Goal: Task Accomplishment & Management: Manage account settings

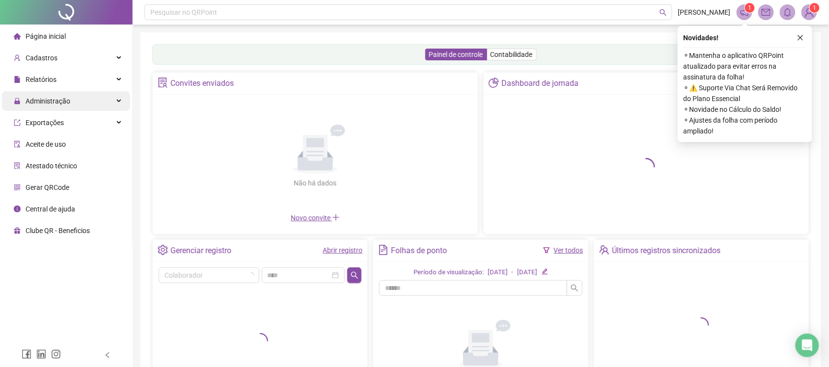
click at [87, 100] on div "Administração" at bounding box center [66, 101] width 128 height 20
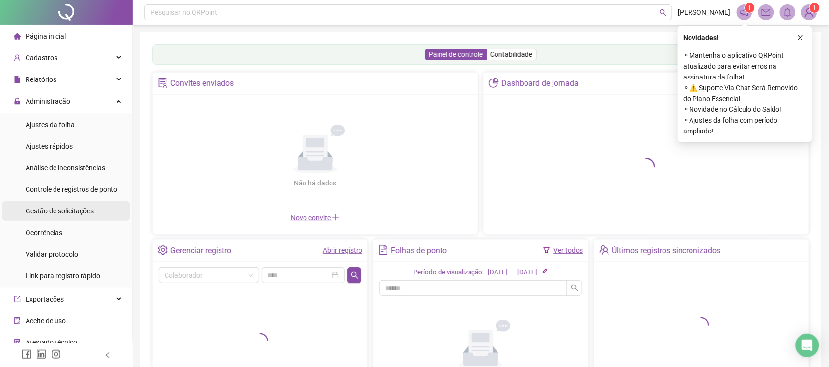
click at [50, 210] on span "Gestão de solicitações" at bounding box center [60, 211] width 68 height 8
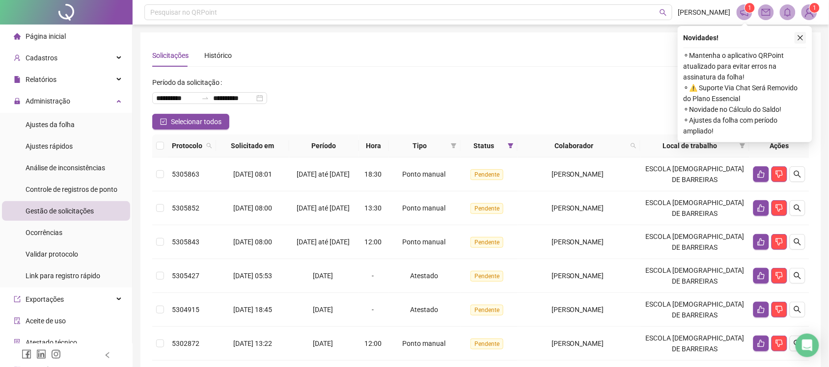
click at [799, 36] on icon "close" at bounding box center [800, 37] width 7 height 7
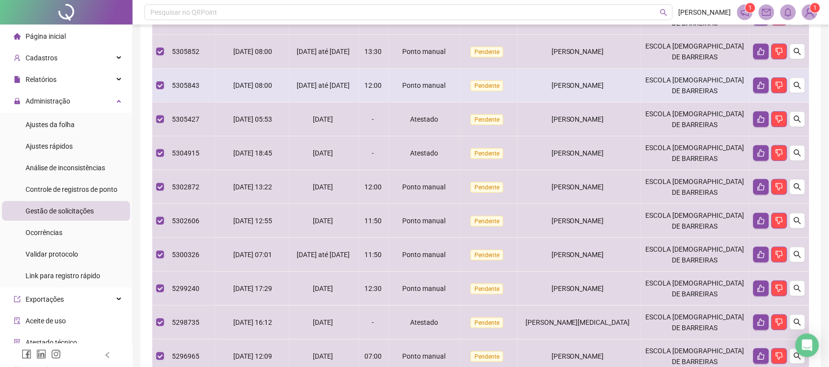
scroll to position [96, 0]
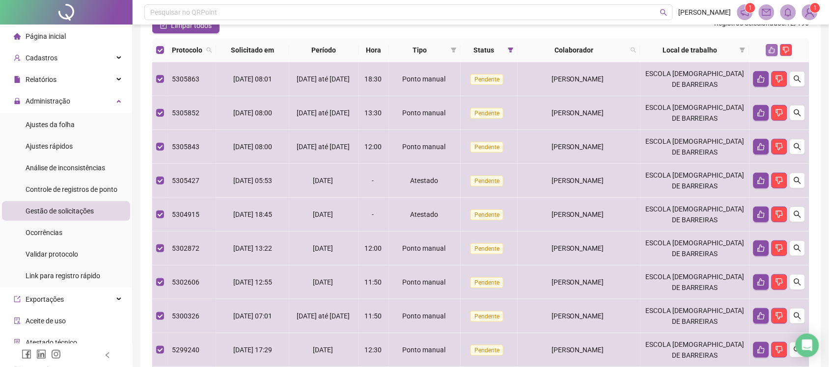
click at [769, 48] on button "button" at bounding box center [772, 50] width 12 height 12
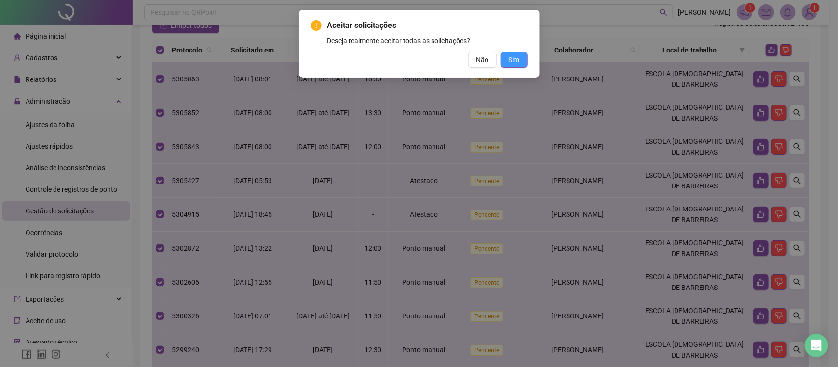
click at [517, 56] on span "Sim" at bounding box center [514, 60] width 11 height 11
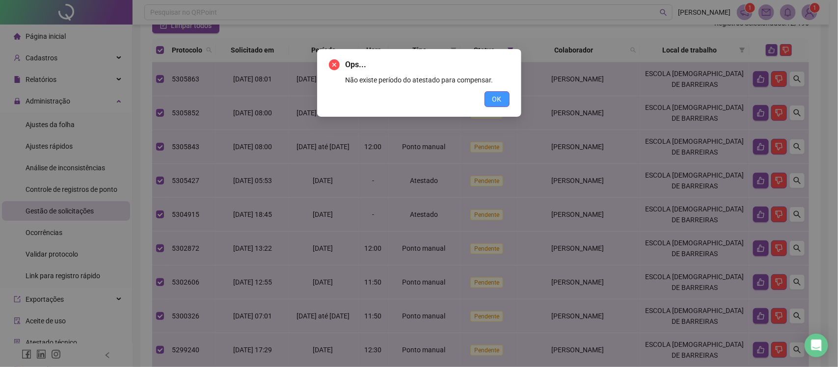
click at [502, 97] on span "OK" at bounding box center [497, 99] width 9 height 11
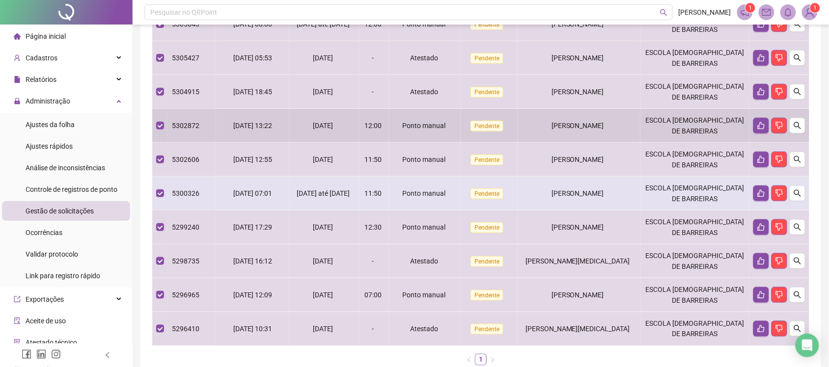
scroll to position [280, 0]
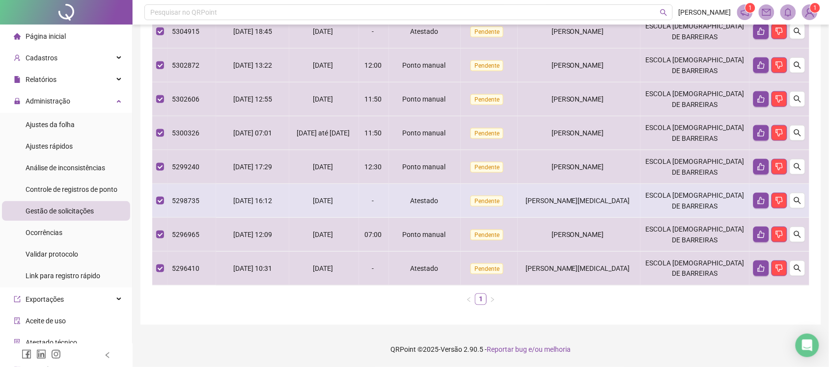
click at [155, 202] on td at bounding box center [160, 201] width 16 height 34
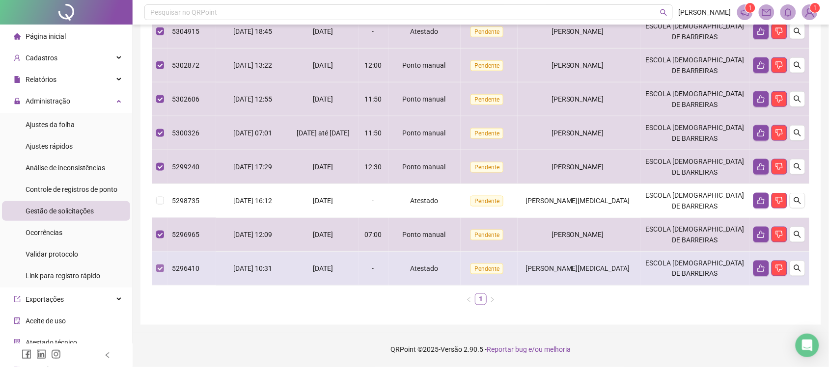
click at [162, 274] on label at bounding box center [160, 268] width 8 height 11
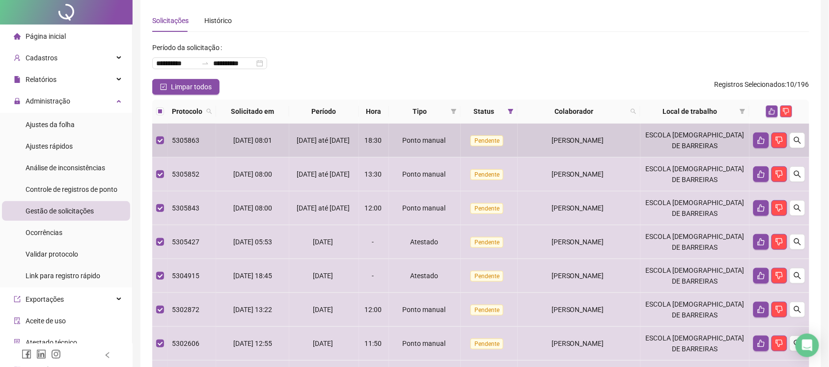
scroll to position [0, 0]
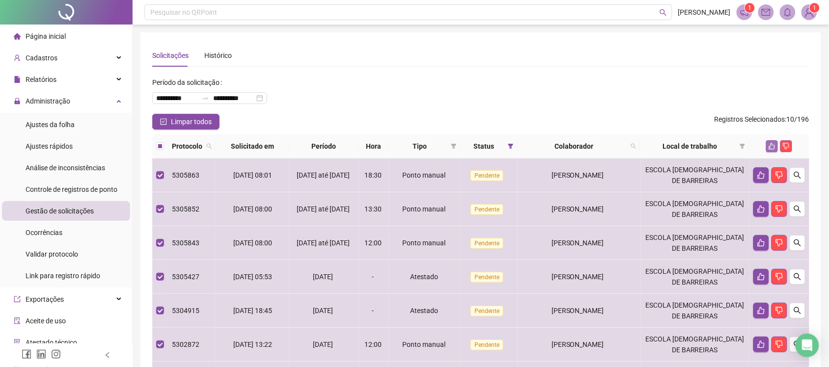
click at [772, 147] on icon "like" at bounding box center [772, 146] width 7 height 7
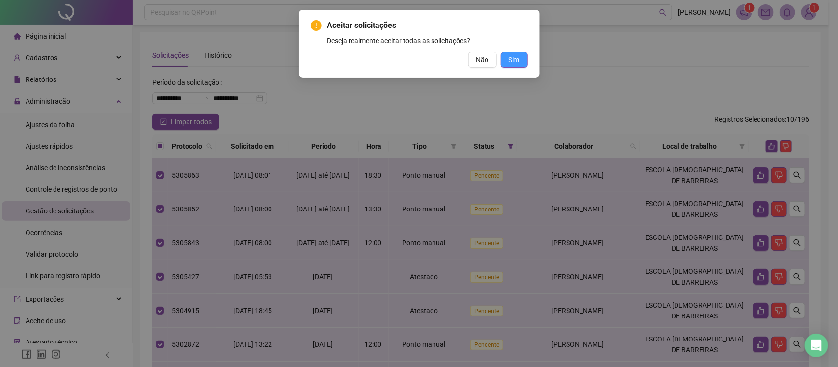
click at [524, 62] on button "Sim" at bounding box center [514, 60] width 27 height 16
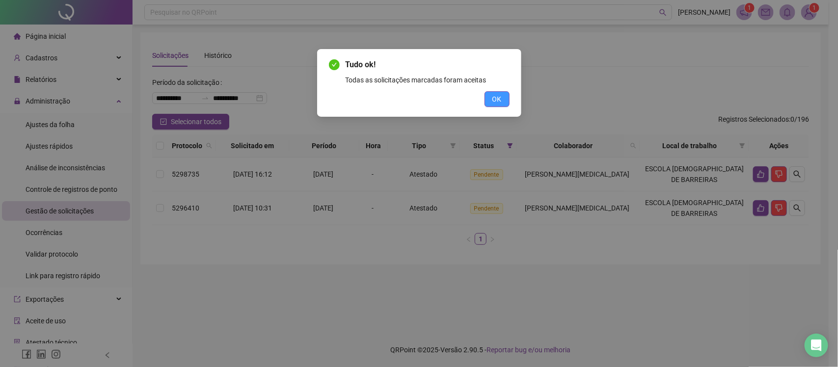
click at [499, 100] on span "OK" at bounding box center [497, 99] width 9 height 11
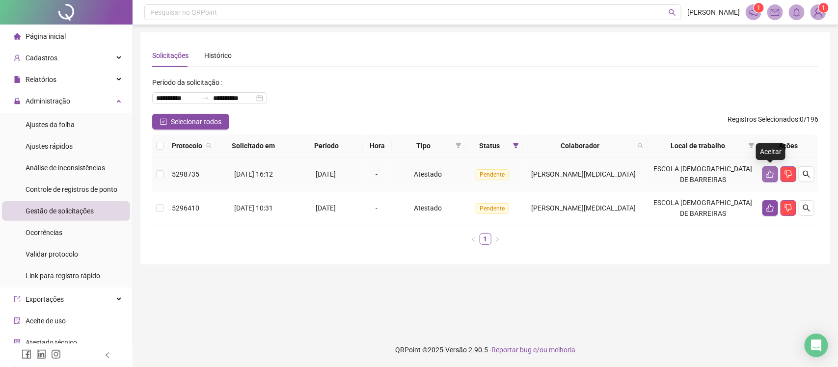
click at [774, 175] on icon "like" at bounding box center [771, 174] width 8 height 8
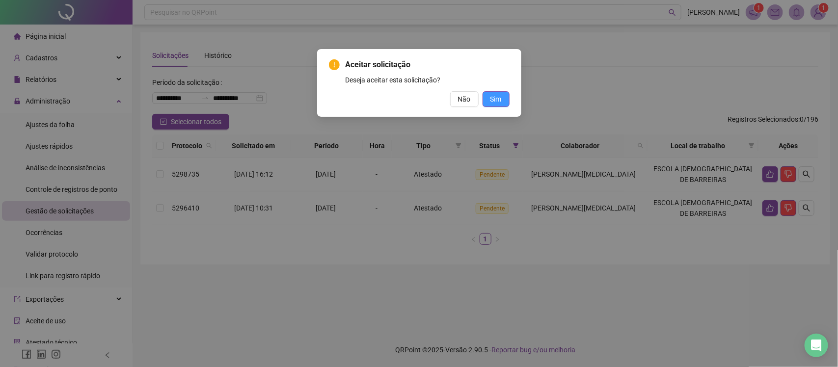
click at [486, 97] on button "Sim" at bounding box center [496, 99] width 27 height 16
click at [474, 100] on button "Não" at bounding box center [464, 99] width 28 height 16
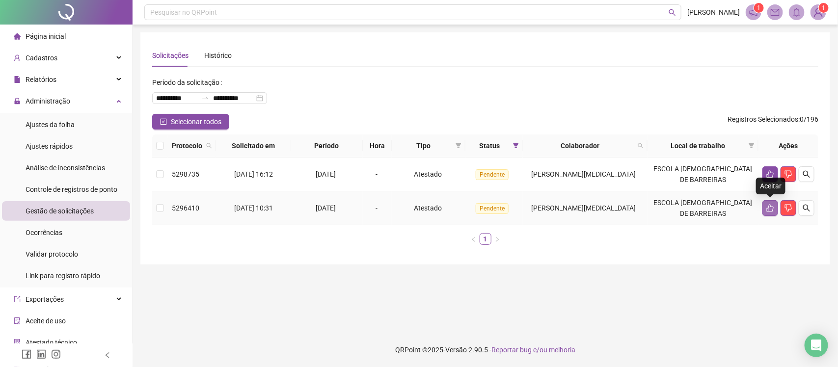
click at [770, 205] on icon "like" at bounding box center [771, 208] width 8 height 8
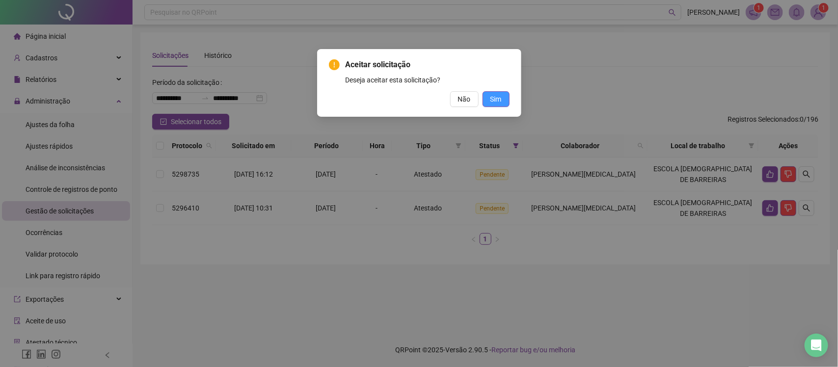
click at [498, 104] on span "Sim" at bounding box center [496, 99] width 11 height 11
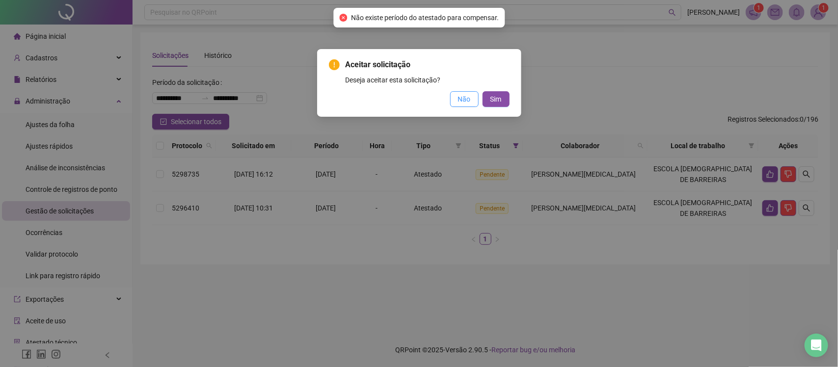
click at [473, 104] on button "Não" at bounding box center [464, 99] width 28 height 16
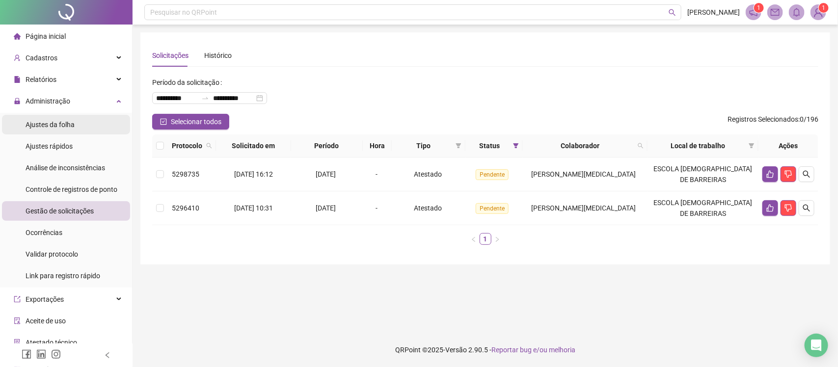
drag, startPoint x: 430, startPoint y: 1, endPoint x: 64, endPoint y: 124, distance: 386.1
click at [64, 124] on span "Ajustes da folha" at bounding box center [50, 125] width 49 height 8
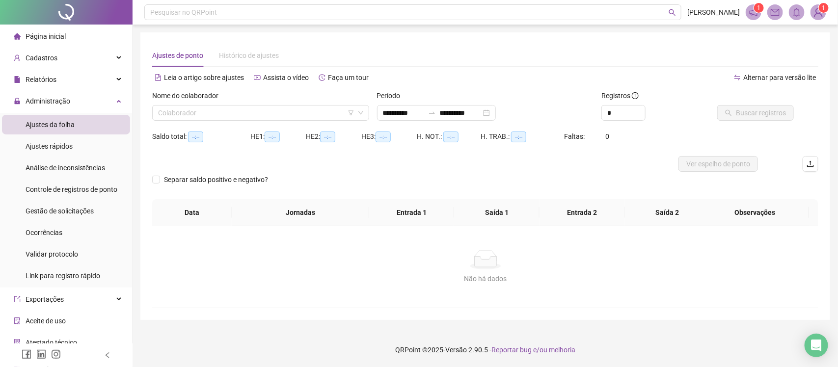
type input "**********"
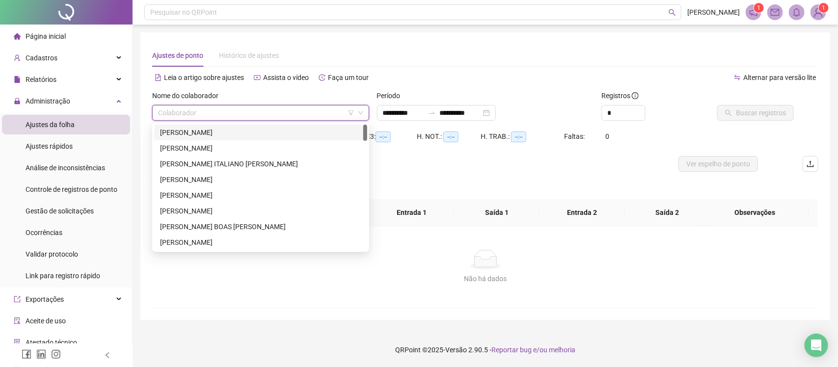
click at [260, 117] on input "search" at bounding box center [256, 113] width 196 height 15
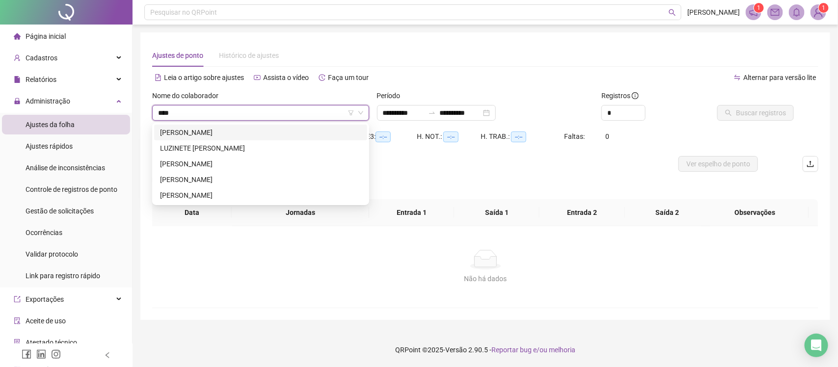
type input "*****"
click at [261, 183] on div "[PERSON_NAME]" at bounding box center [260, 179] width 201 height 11
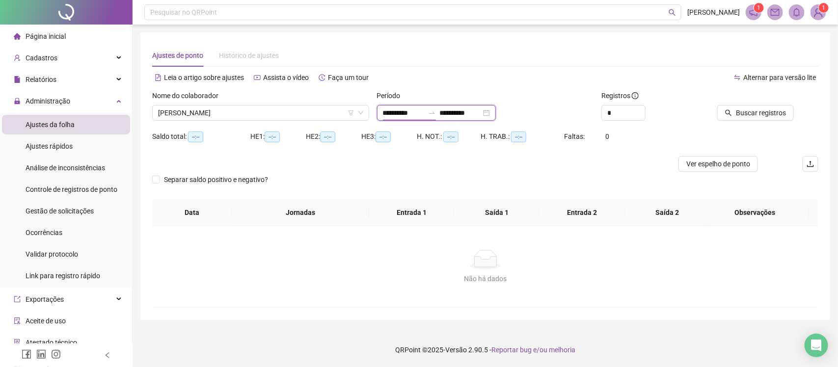
click at [399, 112] on input "**********" at bounding box center [403, 113] width 41 height 11
click at [764, 119] on button "Buscar registros" at bounding box center [756, 113] width 77 height 16
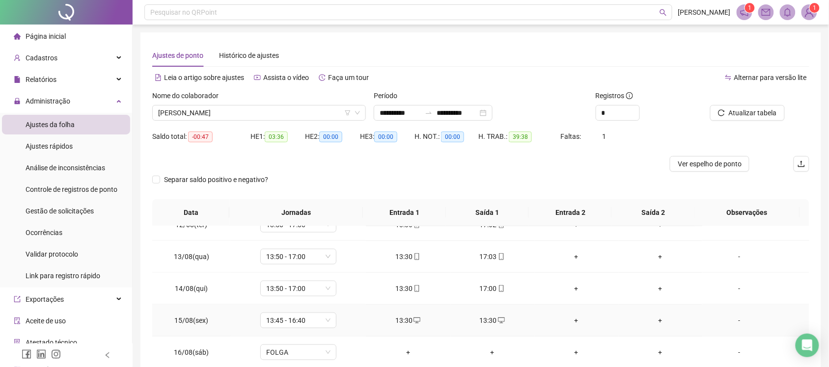
scroll to position [399, 0]
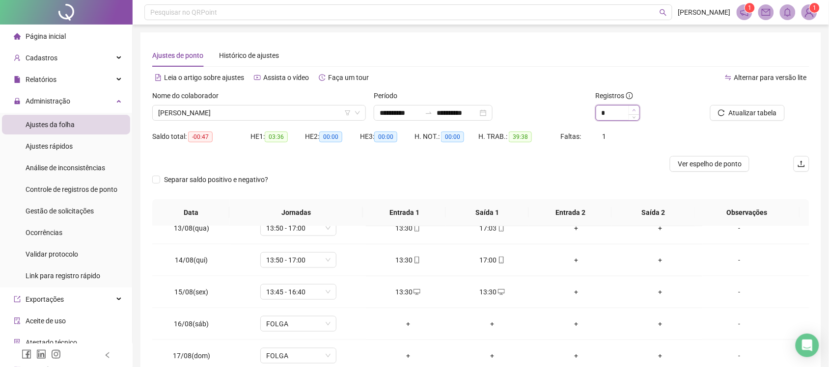
click at [630, 112] on span "Increase Value" at bounding box center [634, 110] width 11 height 9
type input "*"
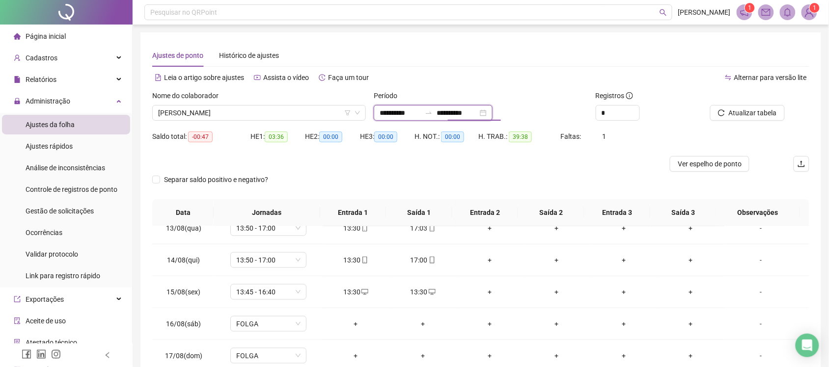
click at [478, 112] on input "**********" at bounding box center [457, 113] width 41 height 11
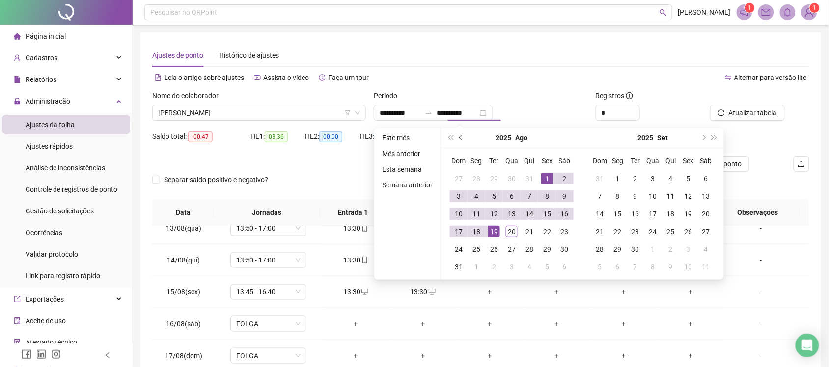
click at [465, 139] on div "2025 Ago" at bounding box center [511, 138] width 141 height 20
click at [463, 139] on button "prev-year" at bounding box center [461, 138] width 11 height 20
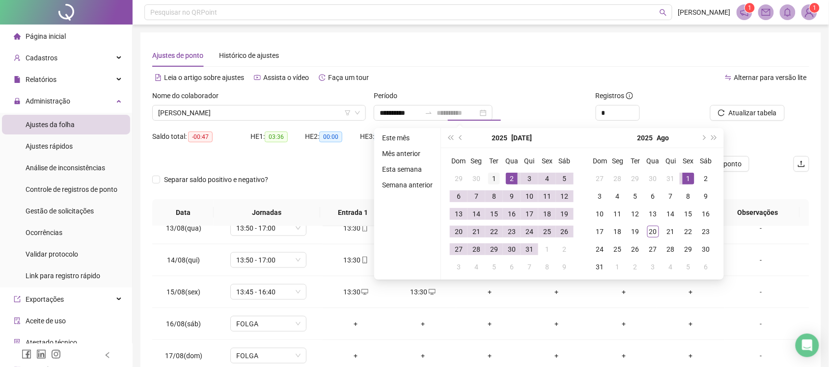
type input "**********"
click at [489, 179] on div "1" at bounding box center [494, 179] width 12 height 12
click at [531, 255] on td "31" at bounding box center [530, 250] width 18 height 18
type input "**********"
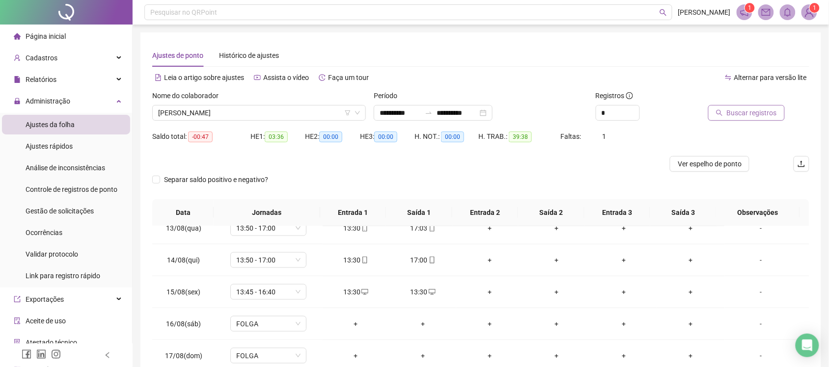
click at [725, 116] on button "Buscar registros" at bounding box center [746, 113] width 77 height 16
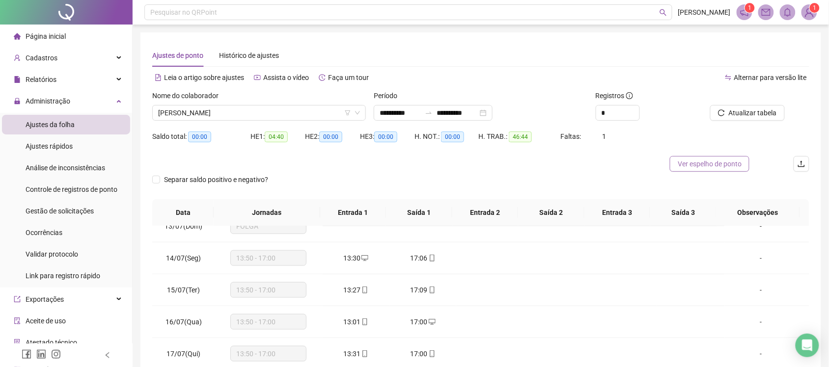
click at [703, 166] on span "Ver espelho de ponto" at bounding box center [710, 164] width 64 height 11
click at [760, 116] on span "Atualizar tabela" at bounding box center [753, 113] width 48 height 11
click at [713, 170] on button "Ver espelho de ponto" at bounding box center [710, 164] width 80 height 16
click at [257, 116] on span "[PERSON_NAME]" at bounding box center [259, 113] width 202 height 15
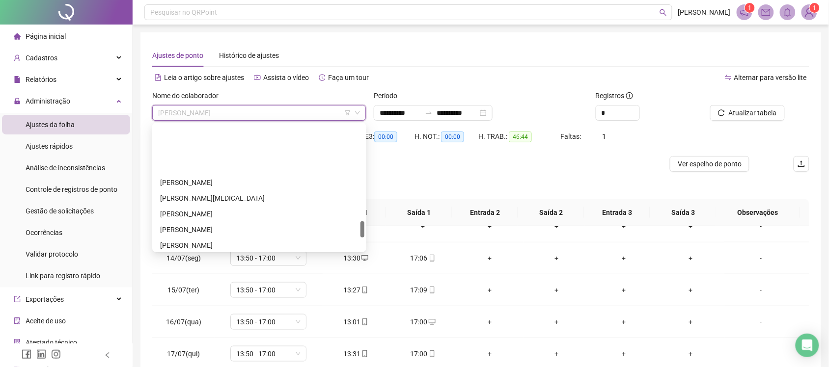
scroll to position [750, 0]
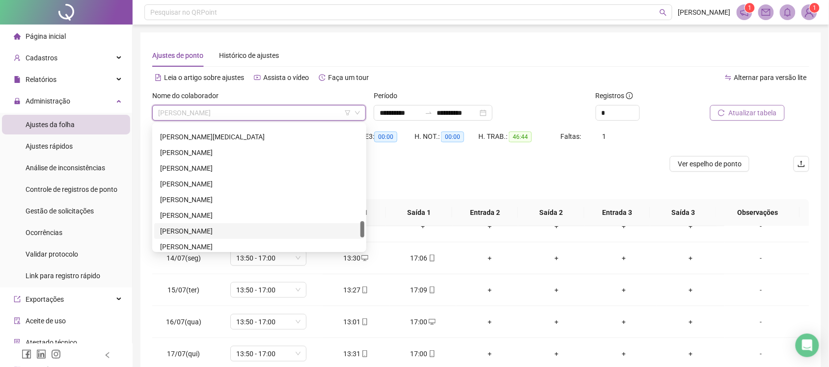
click at [205, 230] on div "SAMUEL EGLE BARBOZA MATOS" at bounding box center [259, 231] width 198 height 11
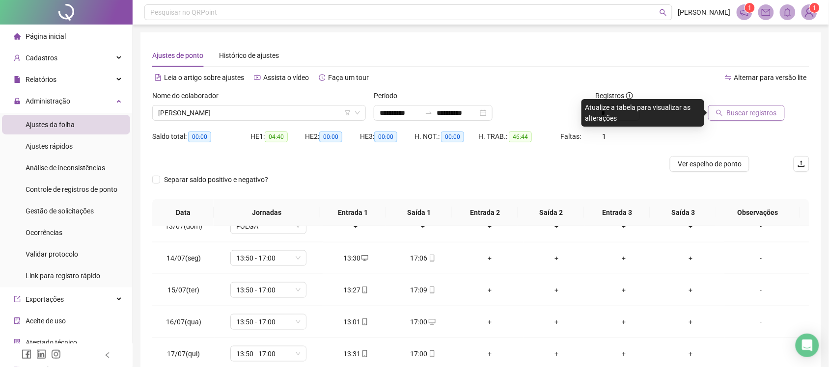
click at [763, 116] on span "Buscar registros" at bounding box center [752, 113] width 50 height 11
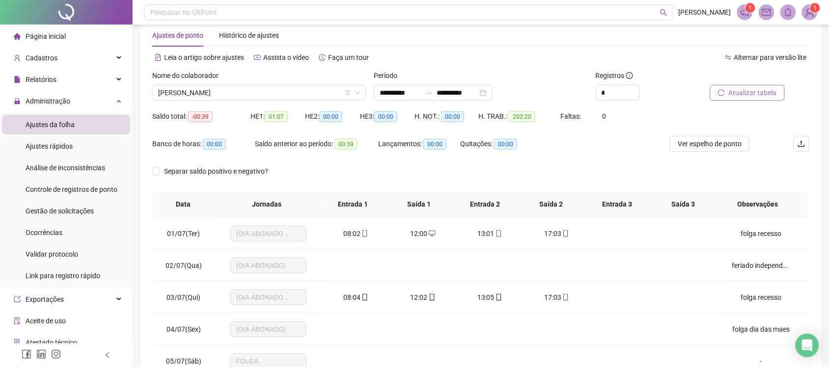
scroll to position [12, 0]
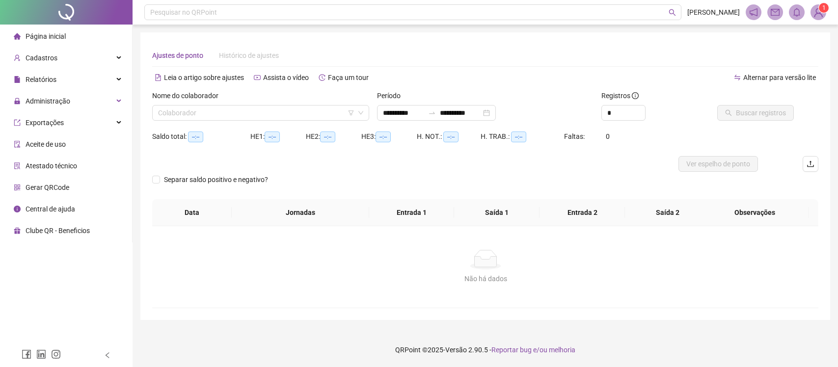
type input "**********"
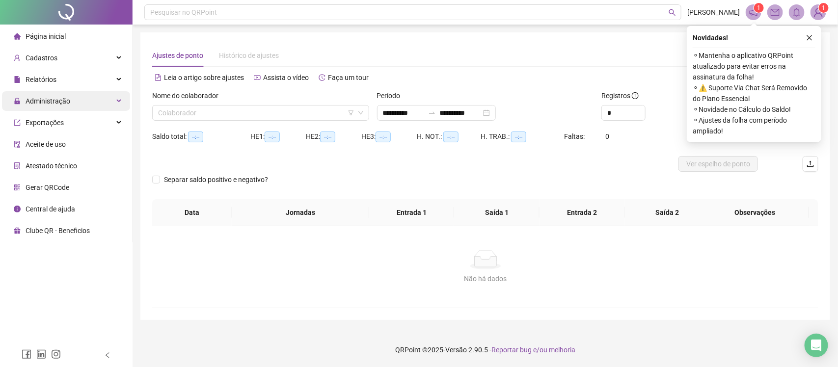
click at [52, 104] on span "Administração" at bounding box center [48, 101] width 45 height 8
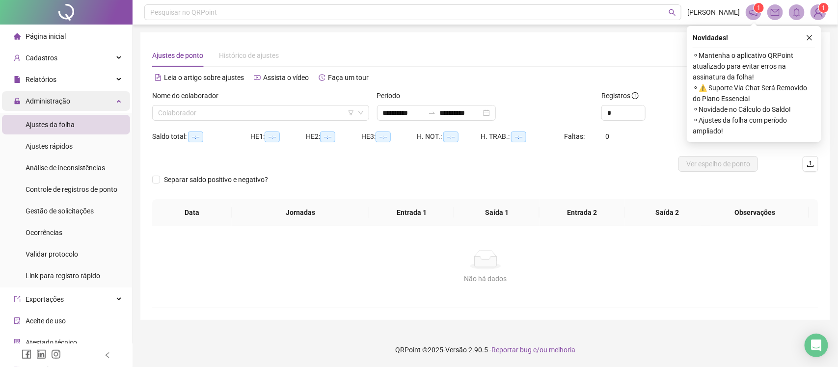
click at [52, 103] on span "Administração" at bounding box center [48, 101] width 45 height 8
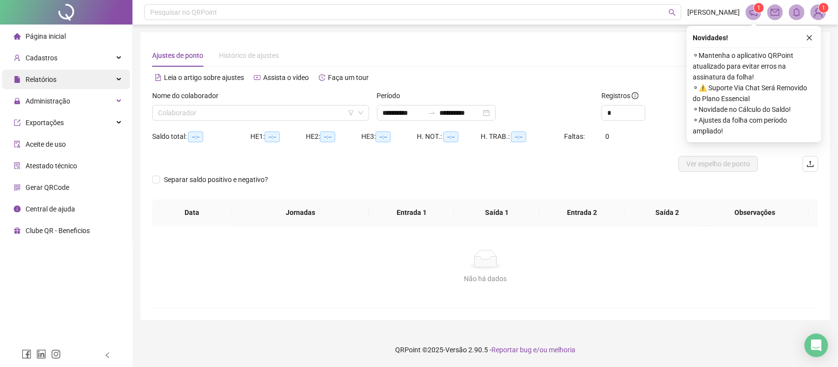
click at [52, 84] on span "Relatórios" at bounding box center [41, 80] width 31 height 8
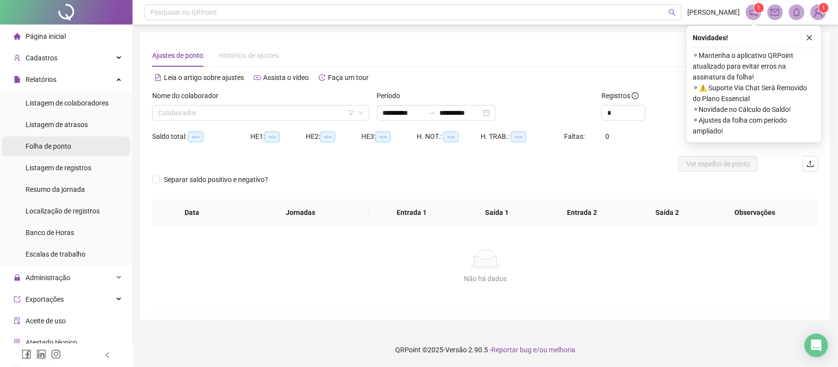
click at [47, 144] on span "Folha de ponto" at bounding box center [49, 146] width 46 height 8
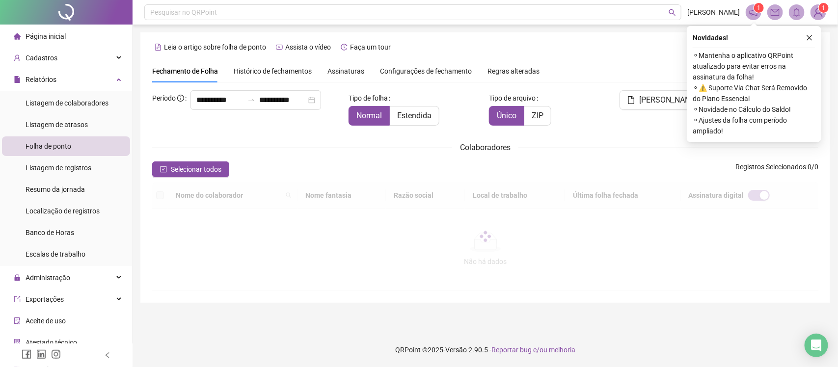
click at [303, 67] on div "**********" at bounding box center [485, 175] width 667 height 231
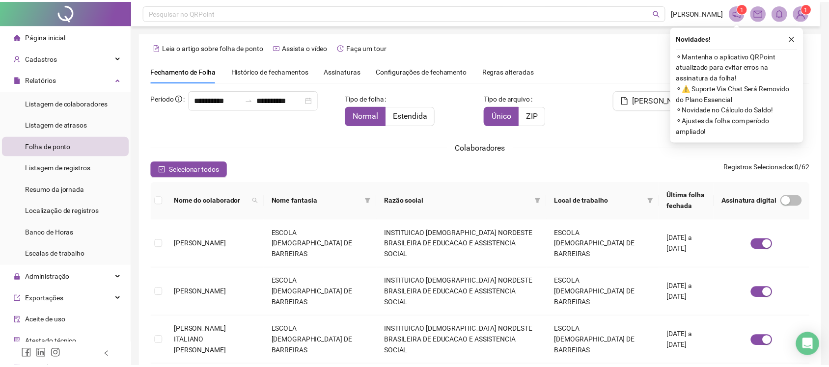
scroll to position [18, 0]
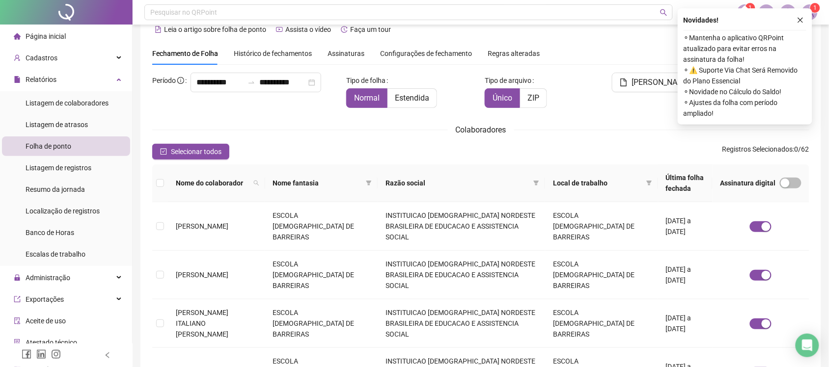
click at [338, 52] on span "Assinaturas" at bounding box center [346, 53] width 37 height 7
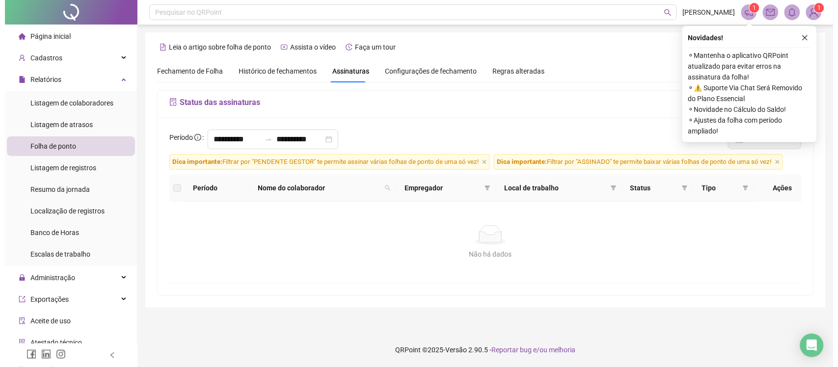
scroll to position [0, 0]
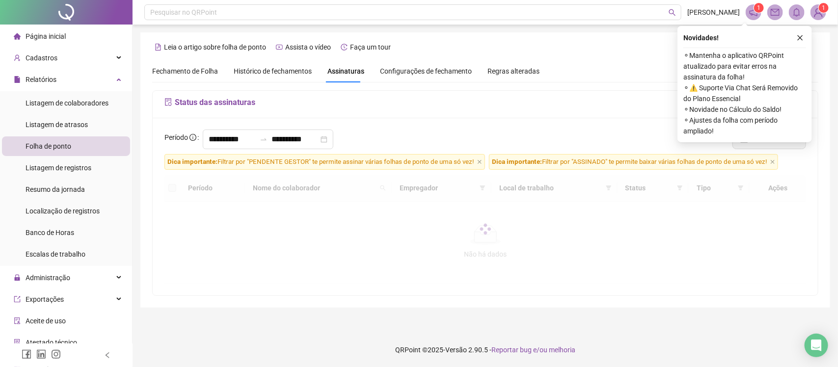
click at [285, 73] on span "Histórico de fechamentos" at bounding box center [273, 71] width 78 height 8
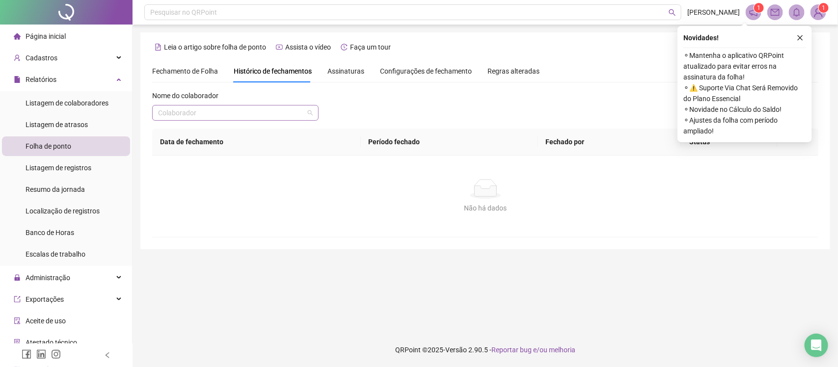
click at [283, 113] on input "search" at bounding box center [231, 113] width 146 height 15
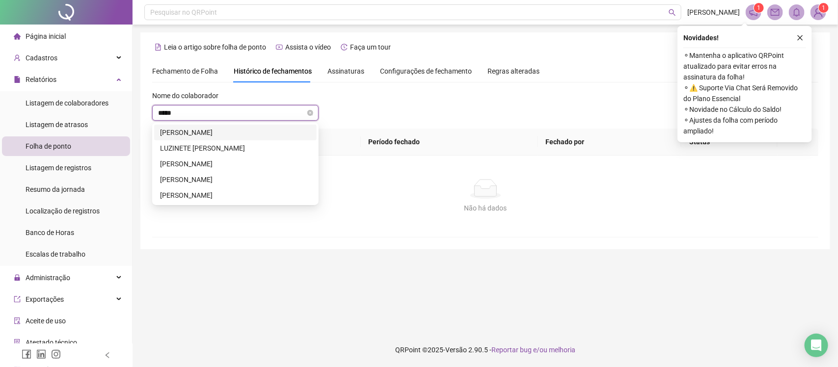
type input "******"
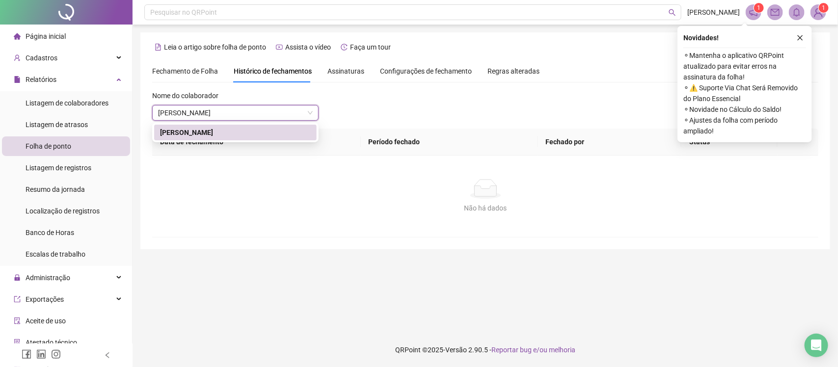
click at [255, 133] on div "Buscando registros O histórico de fechamento está sendo buscado... OK" at bounding box center [419, 183] width 838 height 367
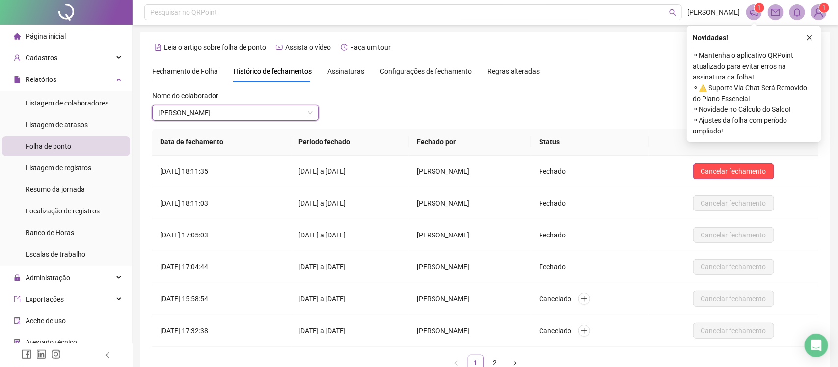
scroll to position [65, 0]
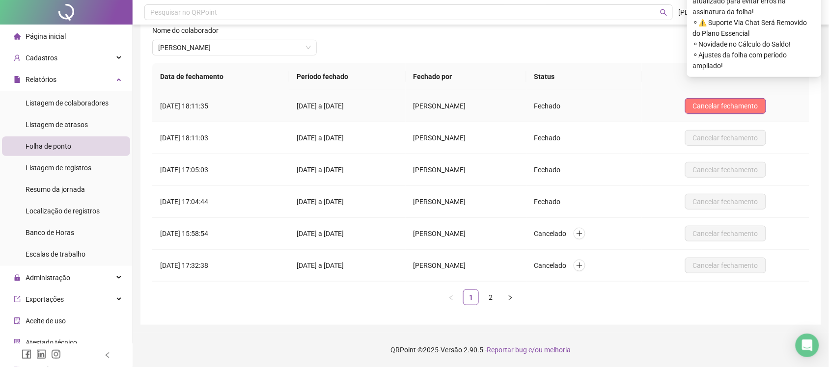
click at [732, 111] on button "Cancelar fechamento" at bounding box center [725, 106] width 81 height 16
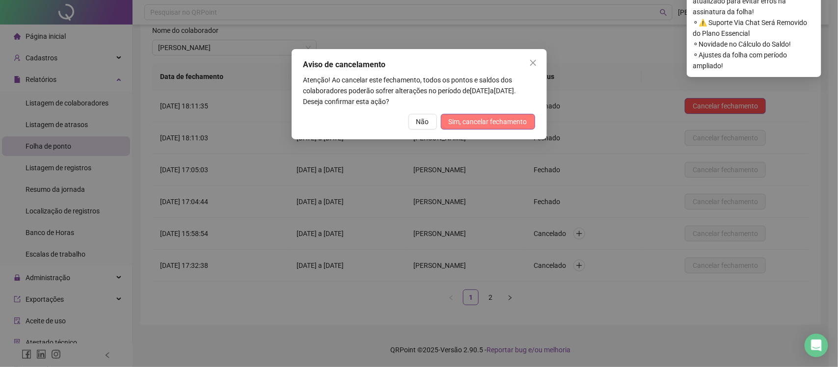
click at [510, 124] on span "Sim, cancelar fechamento" at bounding box center [488, 121] width 79 height 11
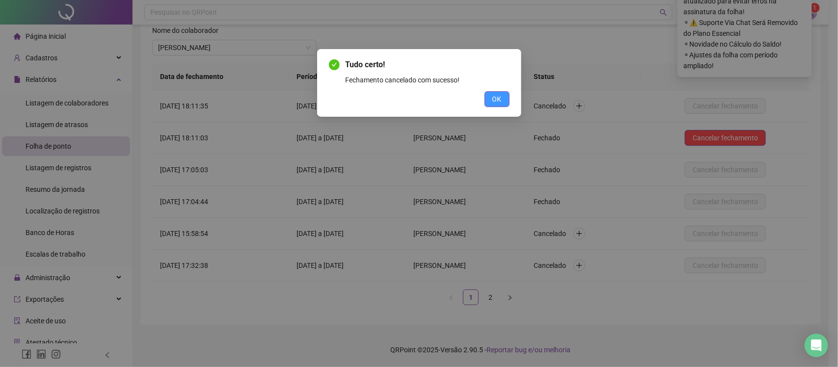
click at [500, 96] on span "OK" at bounding box center [497, 99] width 9 height 11
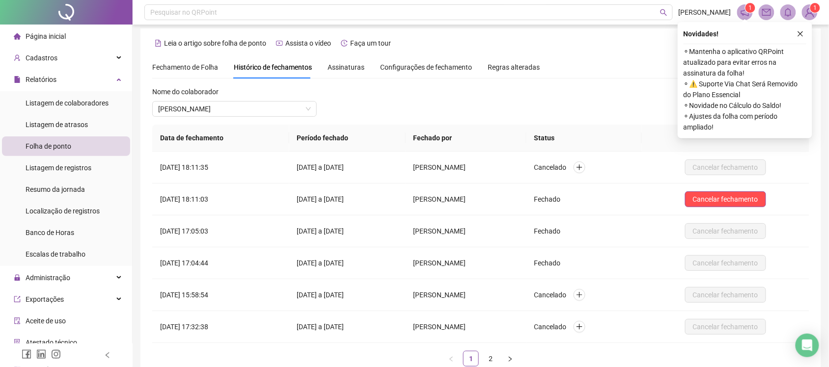
scroll to position [0, 0]
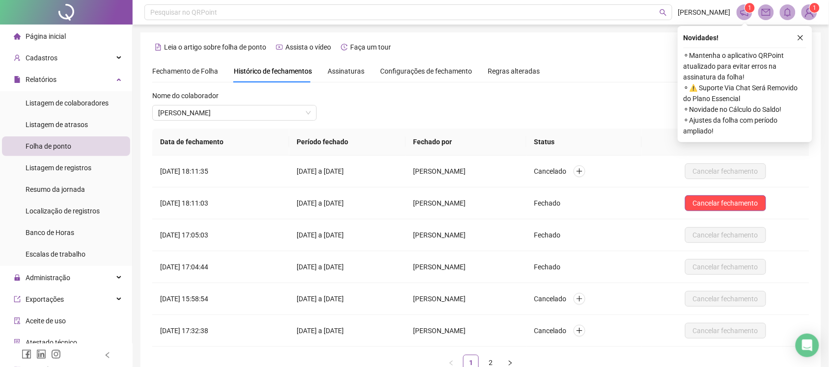
click at [187, 66] on div "Fechamento de Folha" at bounding box center [185, 71] width 66 height 11
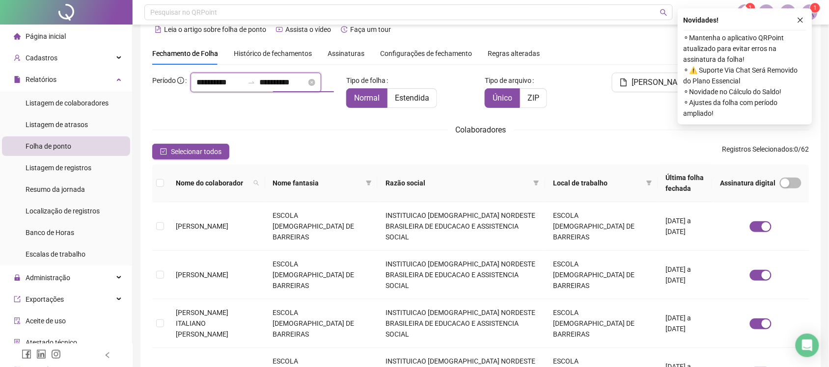
click at [259, 88] on input "**********" at bounding box center [282, 83] width 47 height 12
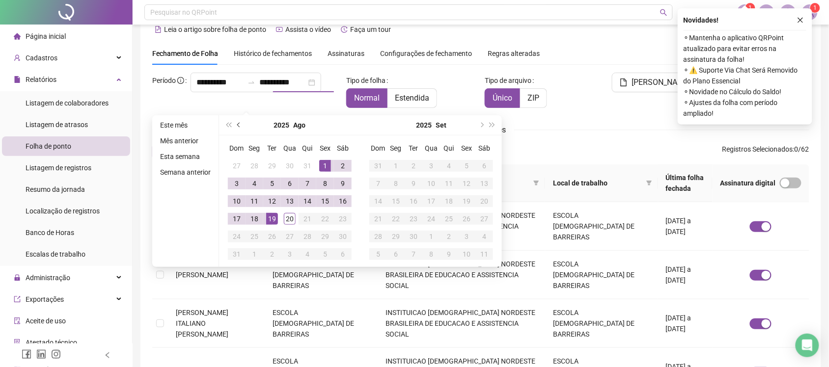
click at [240, 124] on span "prev-year" at bounding box center [239, 125] width 5 height 5
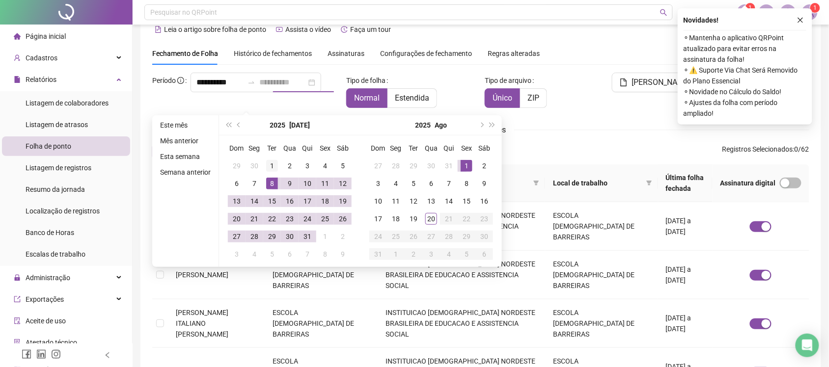
type input "**********"
click at [268, 165] on div "1" at bounding box center [272, 166] width 12 height 12
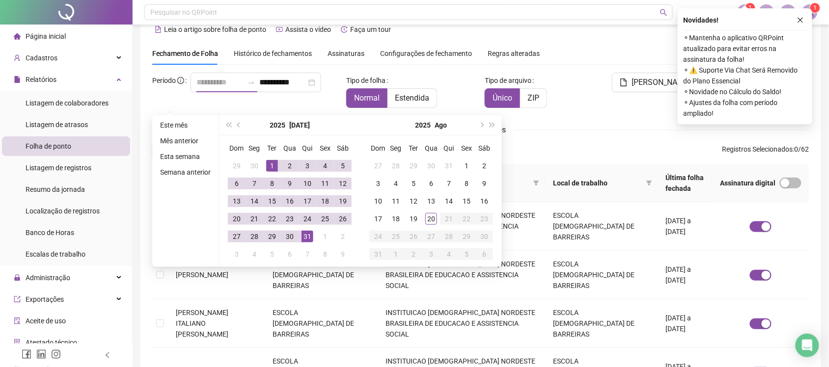
click at [307, 239] on div "31" at bounding box center [308, 237] width 12 height 12
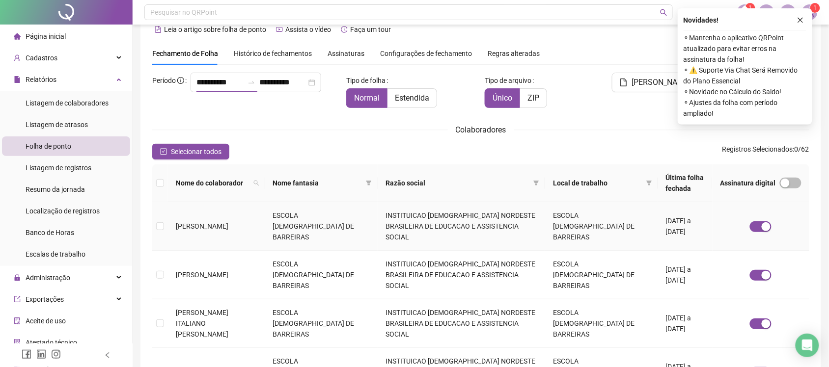
type input "**********"
click at [259, 182] on icon "search" at bounding box center [256, 183] width 6 height 6
type input "******"
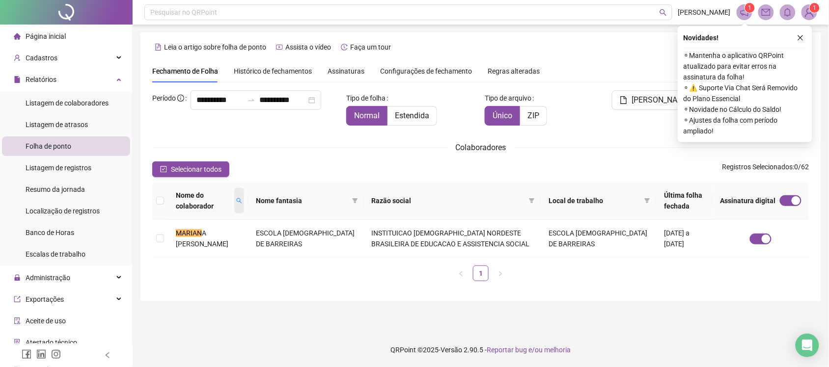
scroll to position [0, 0]
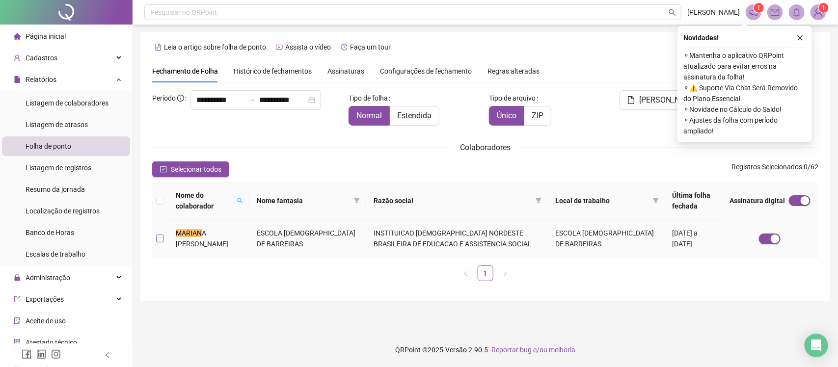
click at [162, 244] on label at bounding box center [160, 238] width 8 height 11
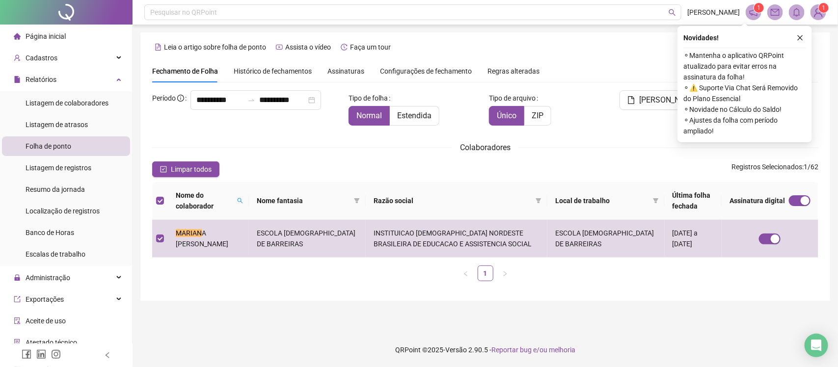
click at [828, 104] on div "**********" at bounding box center [485, 166] width 690 height 269
click at [801, 37] on icon "close" at bounding box center [800, 37] width 5 height 5
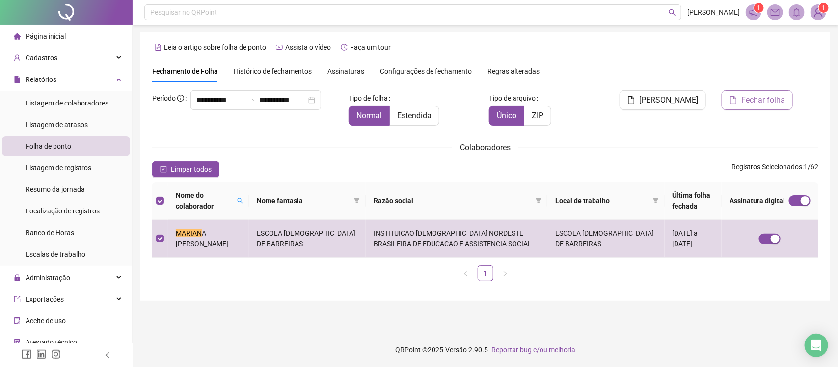
click at [762, 102] on span "Fechar folha" at bounding box center [764, 100] width 44 height 12
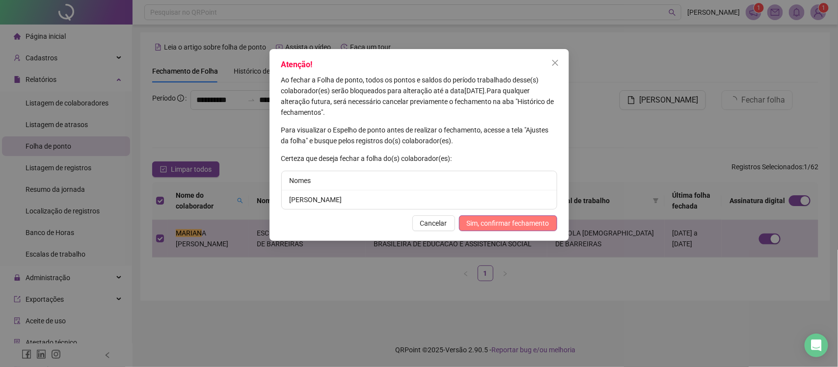
click at [482, 229] on button "Sim, confirmar fechamento" at bounding box center [508, 224] width 98 height 16
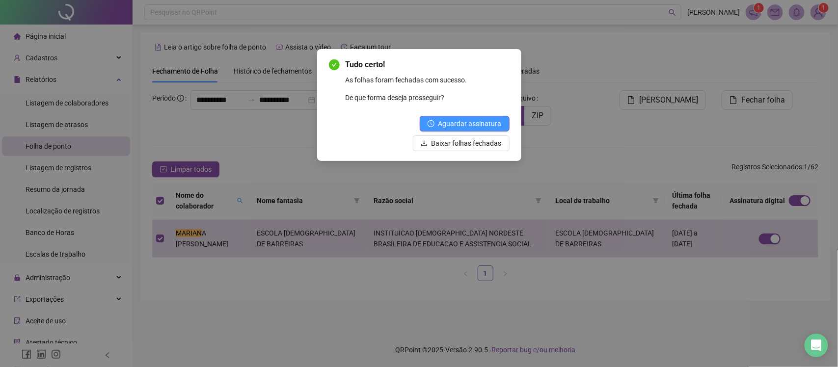
click at [470, 116] on button "Aguardar assinatura" at bounding box center [465, 124] width 90 height 16
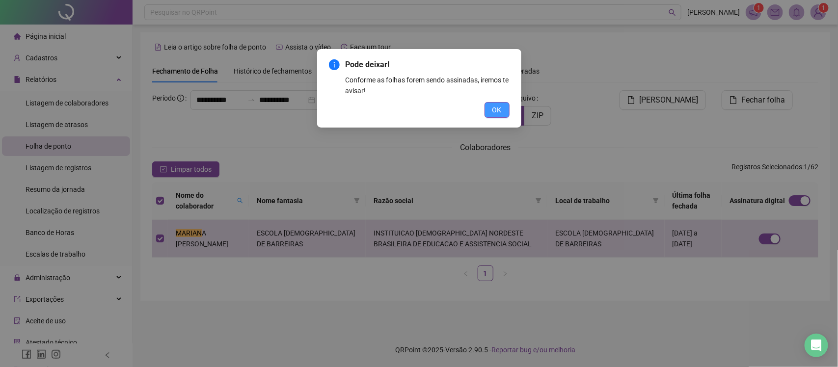
click at [499, 102] on button "OK" at bounding box center [497, 110] width 25 height 16
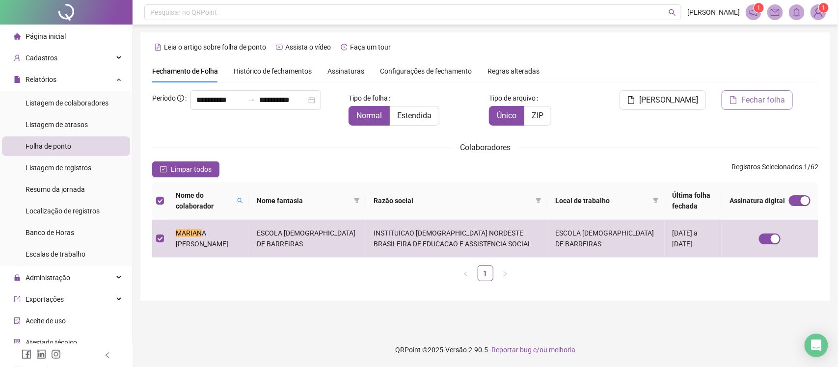
click at [743, 107] on button "Fechar folha" at bounding box center [757, 100] width 71 height 20
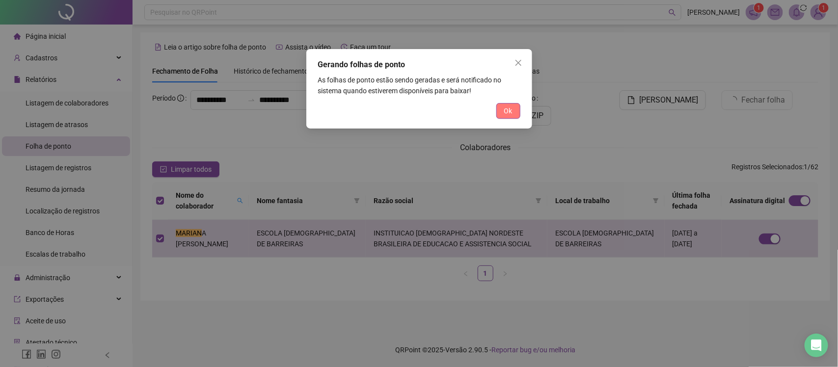
click at [505, 112] on span "Ok" at bounding box center [508, 111] width 8 height 11
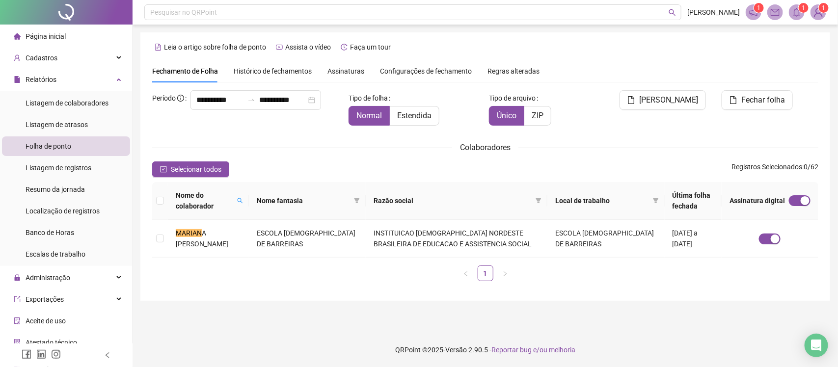
click at [274, 69] on span "Histórico de fechamentos" at bounding box center [273, 71] width 78 height 8
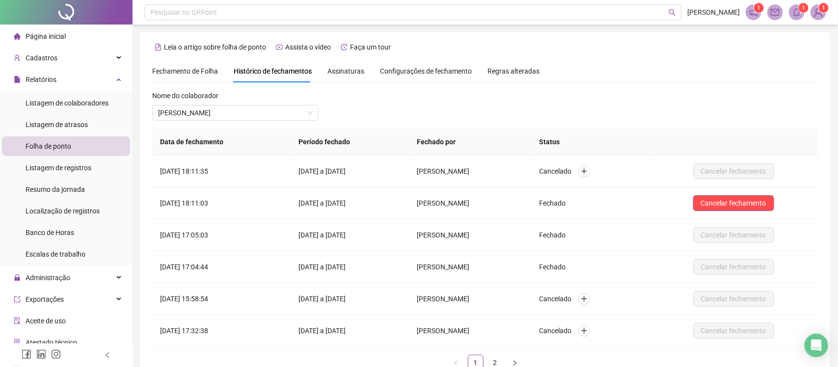
click at [352, 70] on span "Assinaturas" at bounding box center [346, 71] width 37 height 7
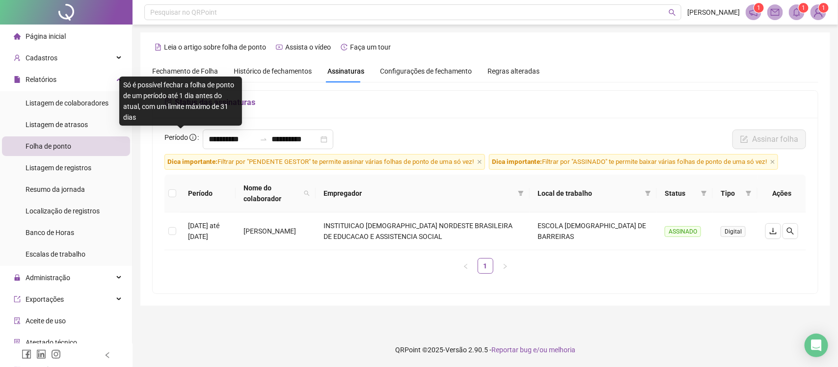
click at [191, 140] on icon "info-circle" at bounding box center [193, 137] width 7 height 7
click at [209, 141] on input "**********" at bounding box center [232, 140] width 47 height 12
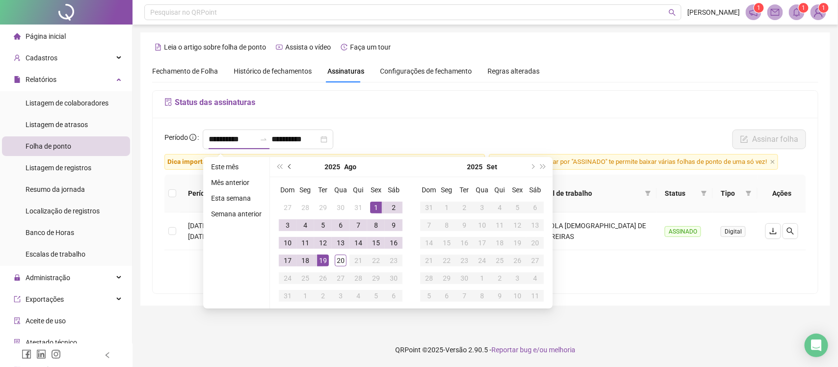
click at [286, 170] on button "prev-year" at bounding box center [290, 167] width 11 height 20
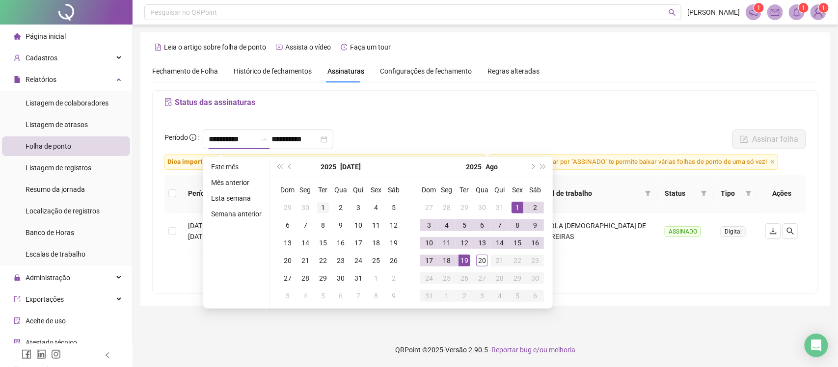
type input "**********"
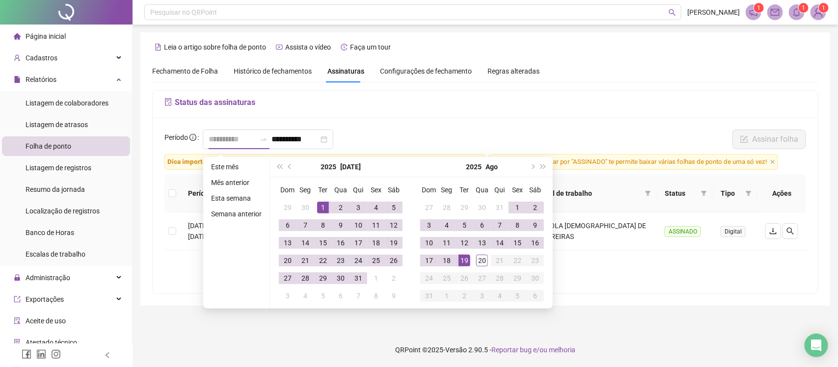
click at [324, 214] on td "1" at bounding box center [323, 208] width 18 height 18
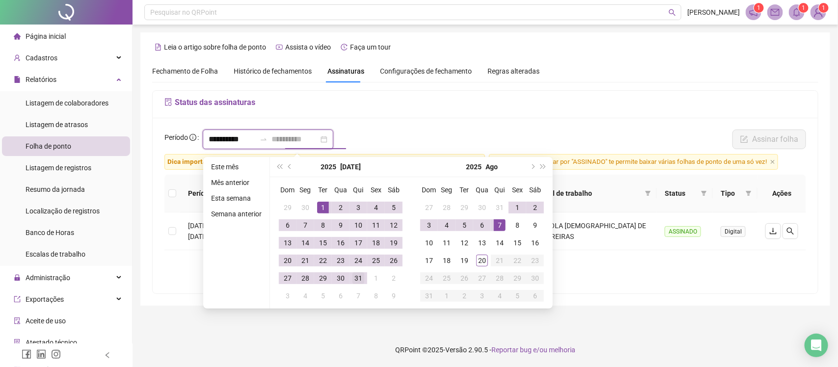
type input "**********"
click at [359, 278] on div "31" at bounding box center [359, 279] width 12 height 12
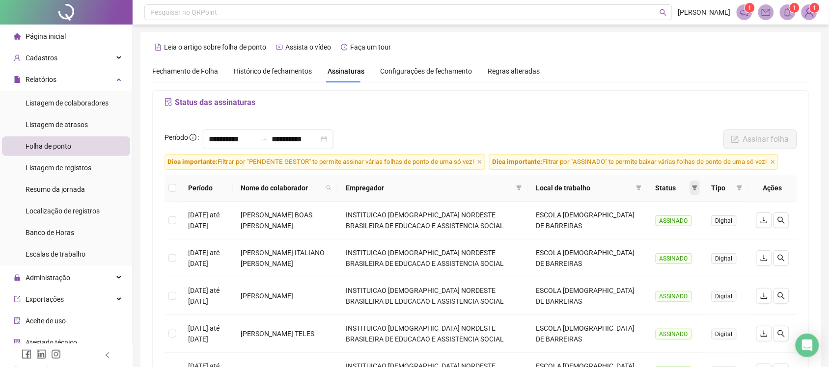
click at [698, 188] on span at bounding box center [695, 188] width 10 height 15
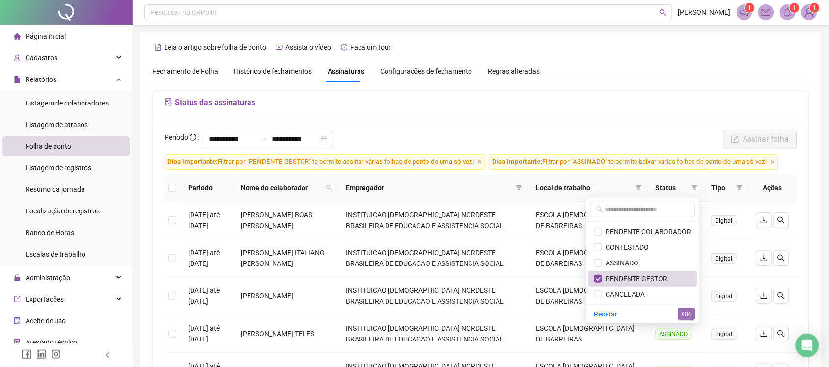
click at [689, 314] on span "OK" at bounding box center [686, 314] width 9 height 11
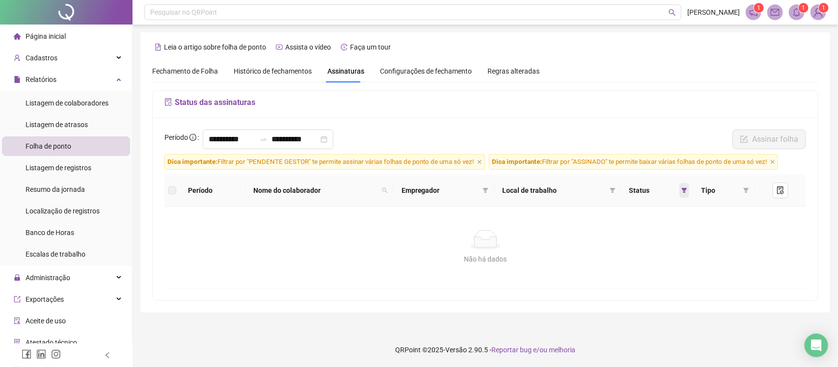
click at [683, 192] on icon "filter" at bounding box center [685, 191] width 6 height 6
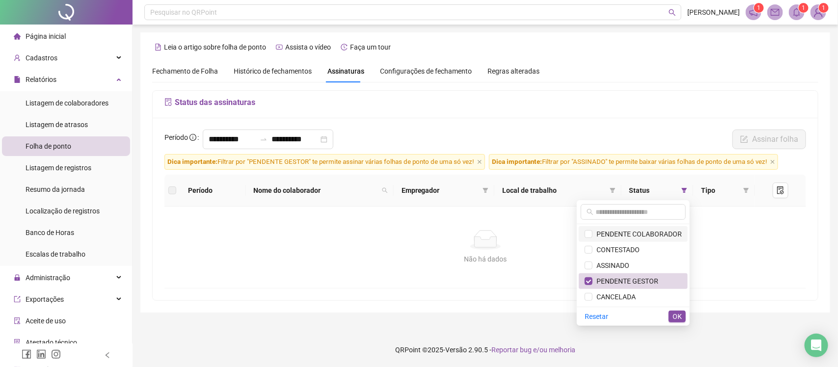
click at [642, 235] on span "PENDENTE COLABORADOR" at bounding box center [637, 234] width 89 height 8
click at [635, 280] on span "PENDENTE GESTOR" at bounding box center [626, 282] width 66 height 8
click at [676, 314] on span "OK" at bounding box center [677, 316] width 9 height 11
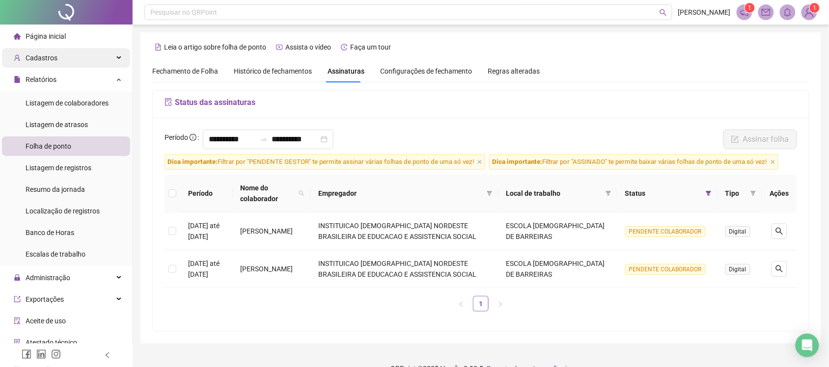
click at [107, 57] on div "Cadastros" at bounding box center [66, 58] width 128 height 20
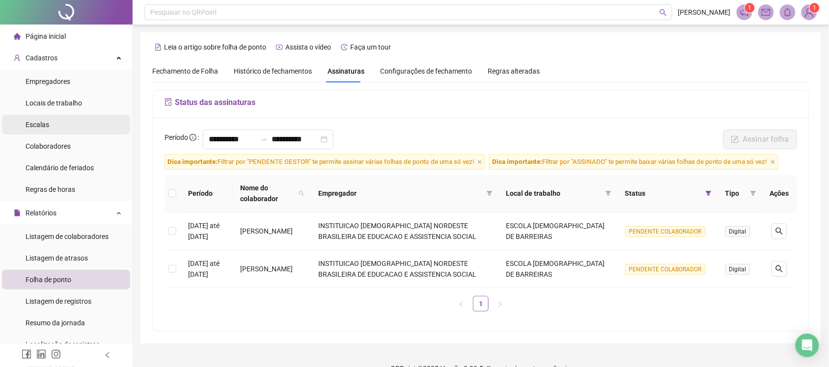
click at [47, 126] on li "Escalas" at bounding box center [66, 125] width 128 height 20
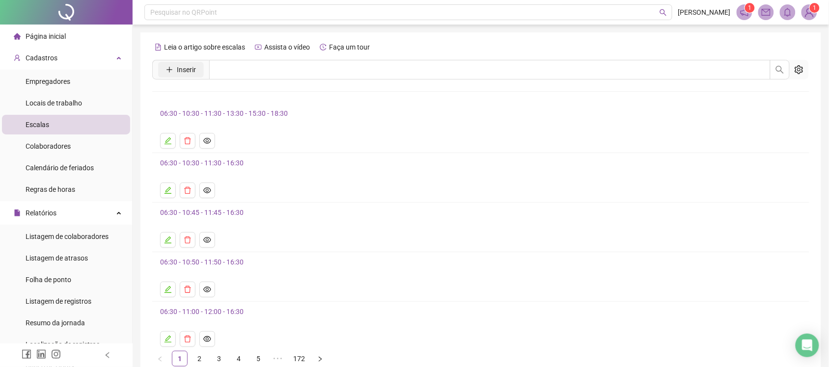
click at [179, 69] on span "Inserir" at bounding box center [186, 69] width 19 height 11
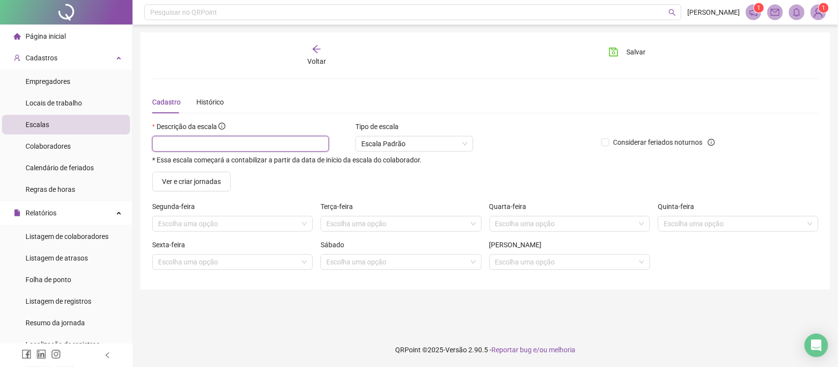
click at [209, 143] on input "text" at bounding box center [240, 144] width 177 height 16
type input "**********"
click at [199, 224] on input "search" at bounding box center [228, 224] width 140 height 15
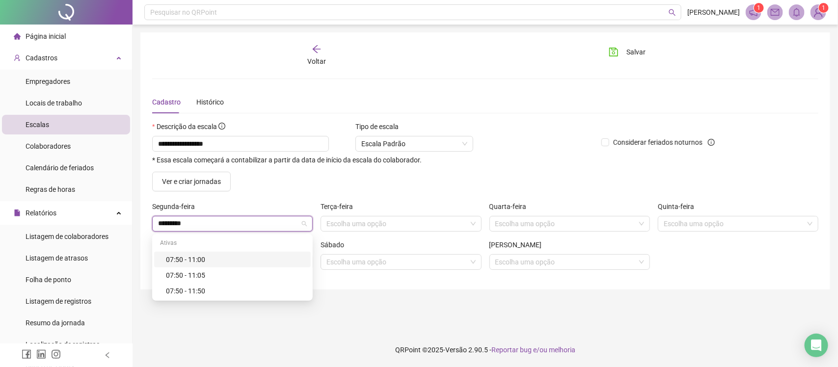
type input "**********"
click at [200, 291] on div "07:50 - 11:50" at bounding box center [235, 291] width 139 height 11
click at [193, 238] on span "Replicar nos dias úteis" at bounding box center [186, 237] width 68 height 8
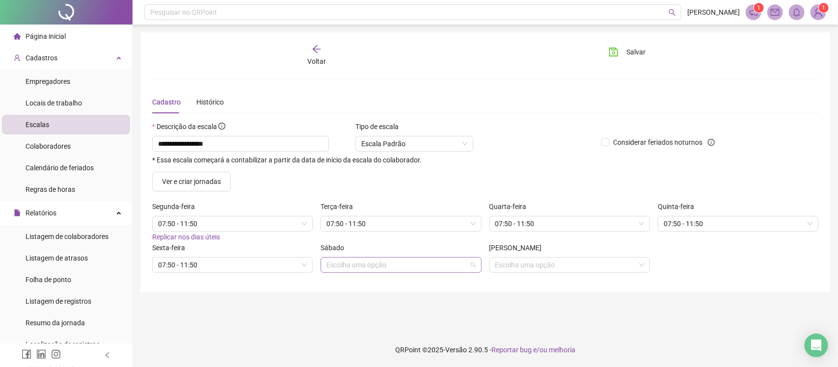
click at [349, 272] on input "search" at bounding box center [397, 265] width 140 height 15
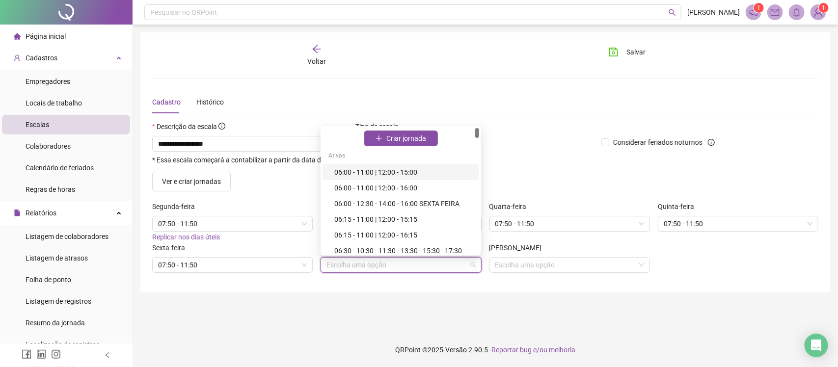
click at [349, 272] on input "search" at bounding box center [397, 265] width 140 height 15
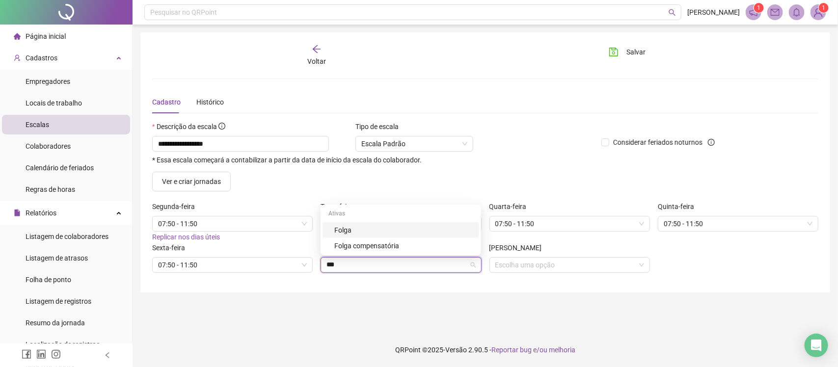
type input "****"
click at [357, 231] on div "Folga" at bounding box center [403, 230] width 139 height 11
click at [545, 265] on input "search" at bounding box center [566, 265] width 140 height 15
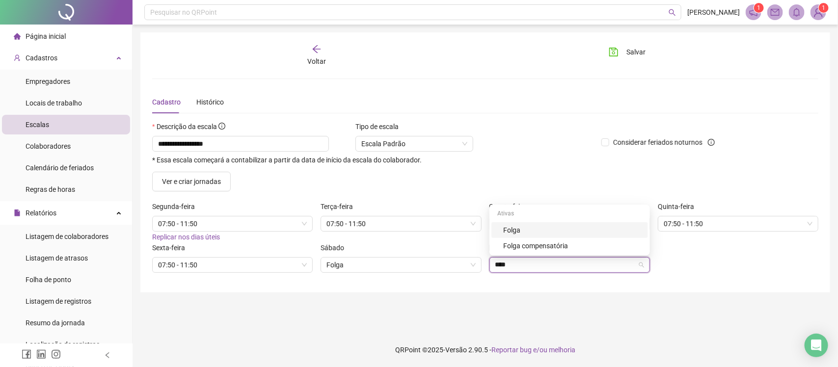
type input "*****"
click at [527, 228] on div "Folga" at bounding box center [572, 230] width 139 height 11
drag, startPoint x: 626, startPoint y: 65, endPoint x: 631, endPoint y: 54, distance: 12.3
click at [627, 62] on div "Salvar" at bounding box center [654, 55] width 112 height 23
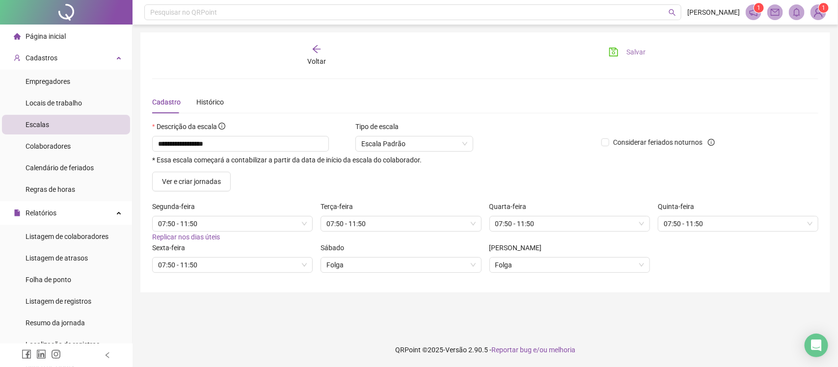
click at [631, 53] on span "Salvar" at bounding box center [636, 52] width 19 height 11
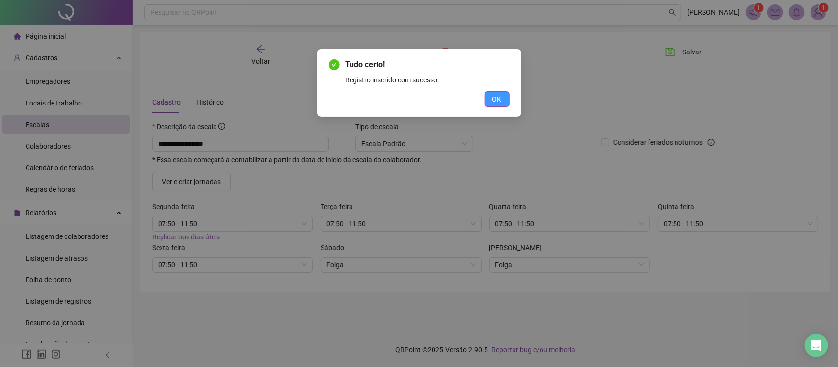
click at [500, 102] on span "OK" at bounding box center [497, 99] width 9 height 11
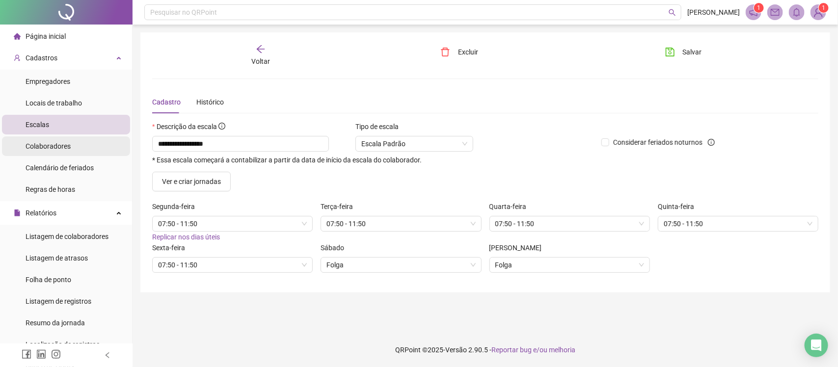
click at [71, 149] on li "Colaboradores" at bounding box center [66, 147] width 128 height 20
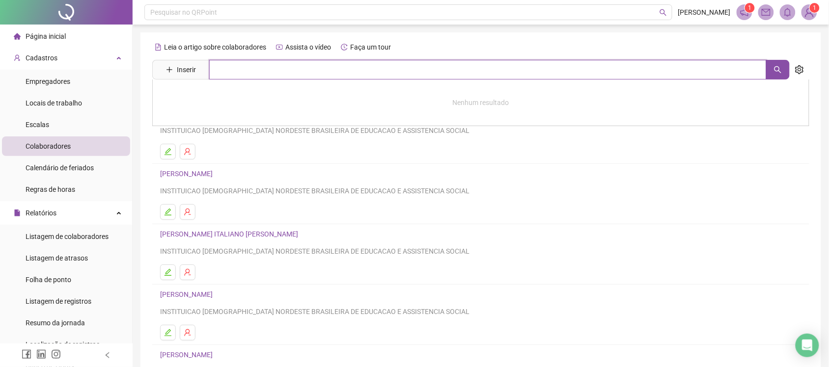
click at [303, 66] on input "text" at bounding box center [487, 70] width 557 height 20
type input "****"
click at [223, 98] on link "[PERSON_NAME]" at bounding box center [196, 99] width 53 height 8
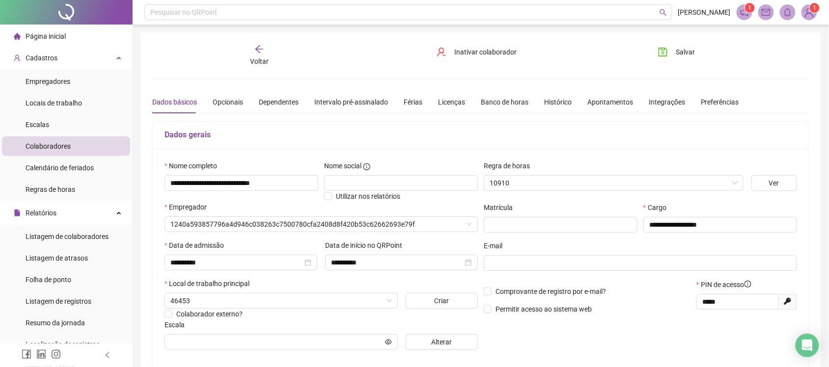
type input "**********"
click at [271, 45] on div "Voltar" at bounding box center [259, 55] width 103 height 23
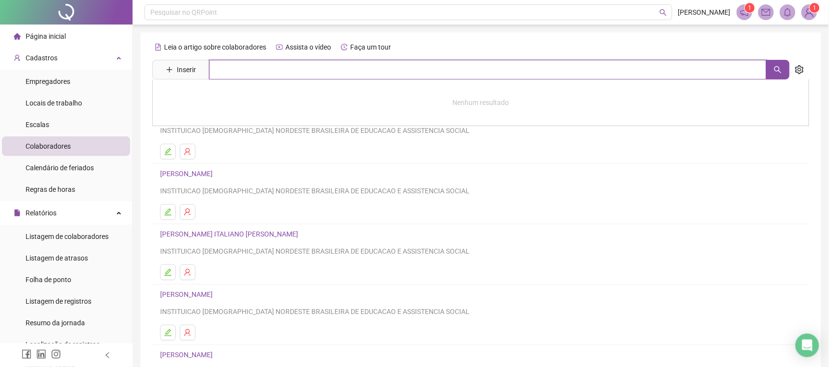
click at [268, 70] on input "text" at bounding box center [487, 70] width 557 height 20
type input "*****"
click at [220, 119] on link "[PERSON_NAME]" at bounding box center [196, 120] width 53 height 8
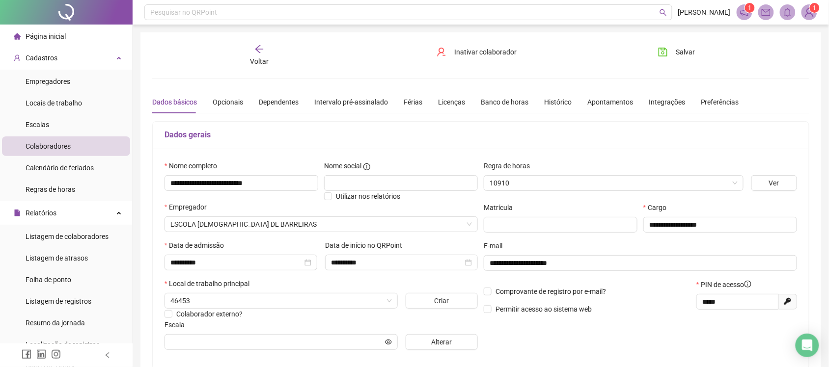
type input "**********"
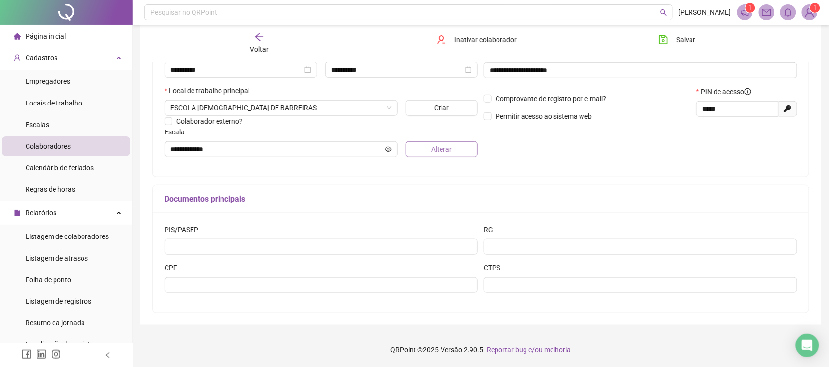
click at [428, 149] on button "Alterar" at bounding box center [442, 149] width 73 height 16
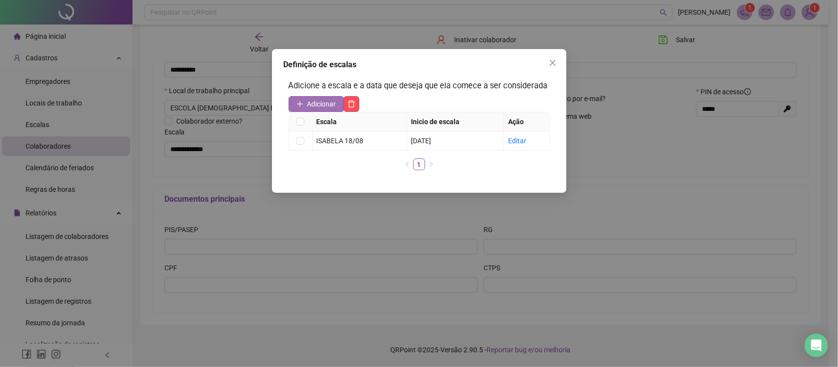
click at [328, 100] on span "Adicionar" at bounding box center [321, 104] width 29 height 11
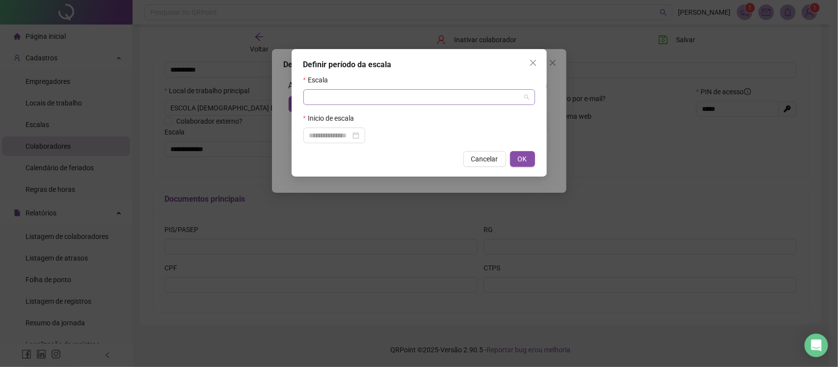
click at [337, 101] on input "search" at bounding box center [414, 97] width 211 height 15
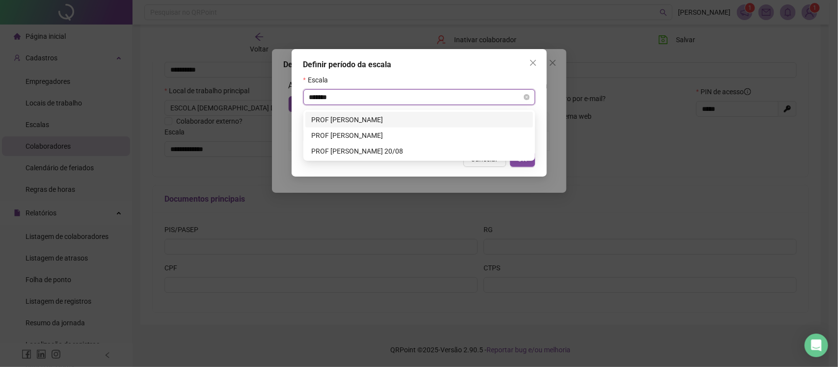
type input "********"
click at [352, 148] on div "PROF [PERSON_NAME] 20/08" at bounding box center [419, 151] width 216 height 11
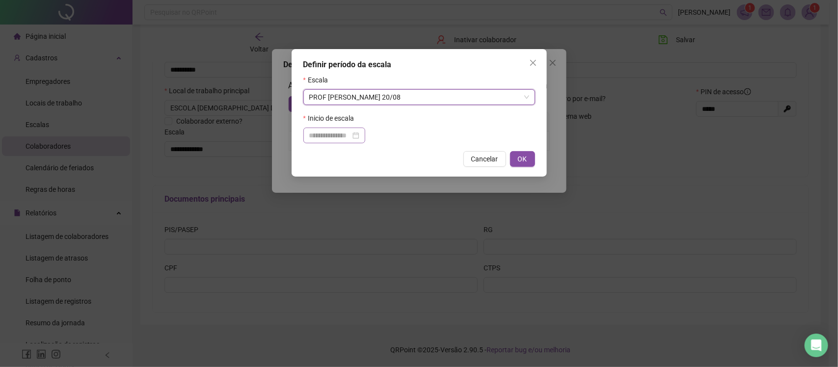
click at [360, 138] on div at bounding box center [334, 135] width 50 height 11
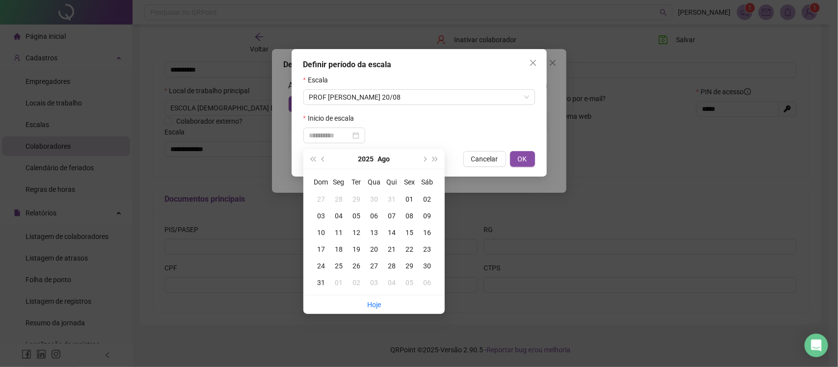
click at [370, 249] on div "20" at bounding box center [374, 249] width 18 height 11
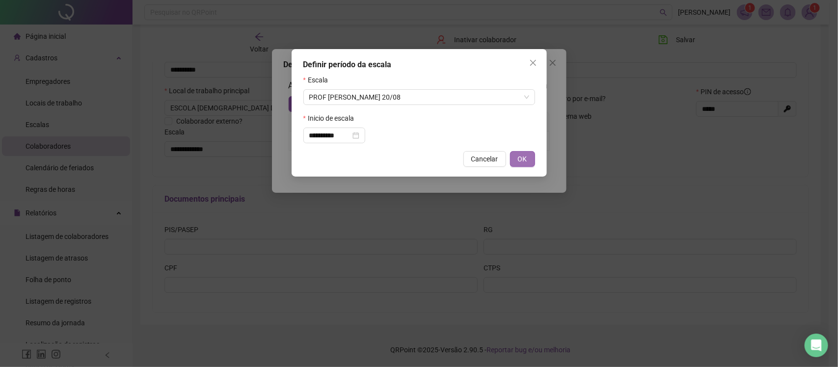
click at [516, 157] on button "OK" at bounding box center [522, 159] width 25 height 16
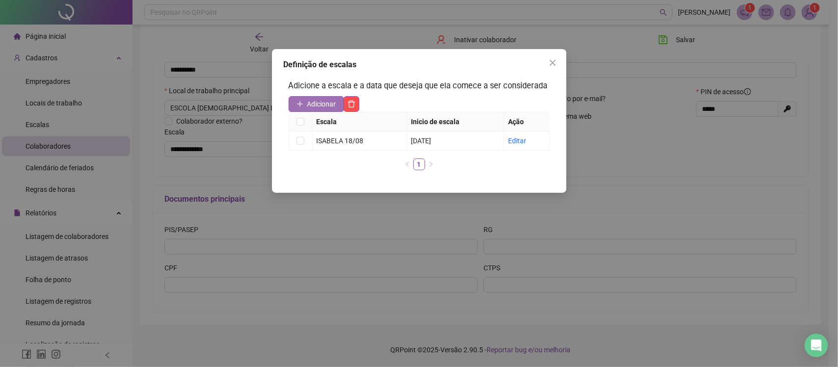
click at [315, 105] on span "Adicionar" at bounding box center [321, 104] width 29 height 11
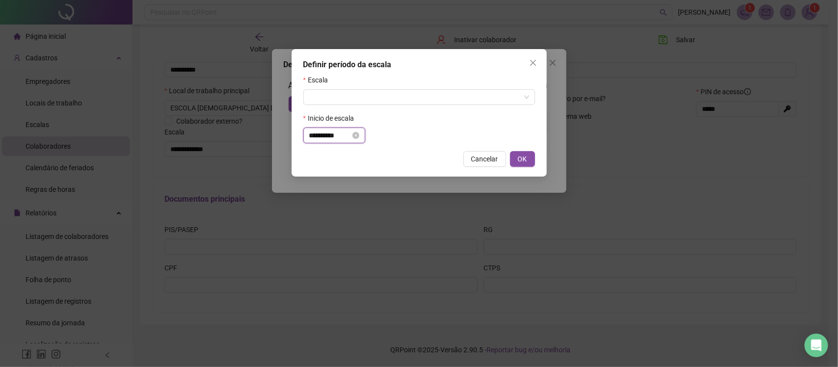
click at [344, 140] on input "**********" at bounding box center [329, 135] width 41 height 11
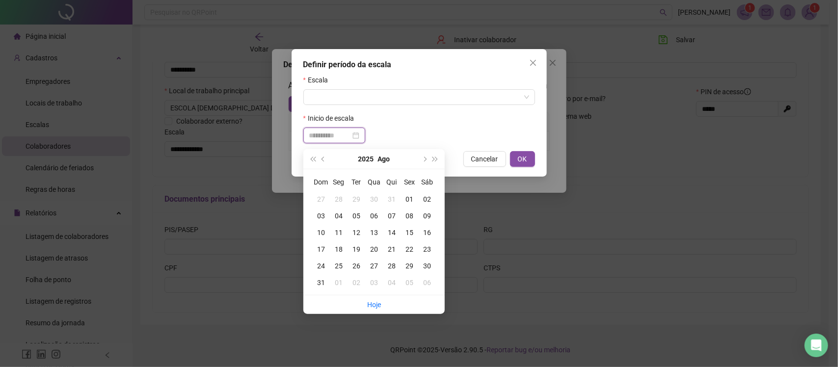
type input "**********"
click at [390, 249] on div "21" at bounding box center [392, 249] width 18 height 11
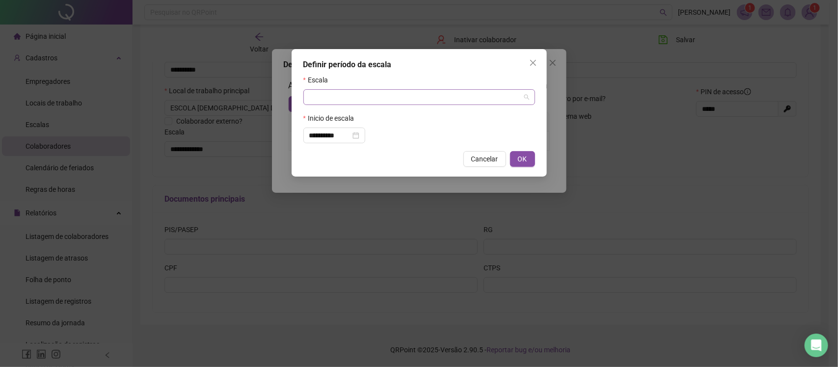
click at [378, 93] on input "search" at bounding box center [414, 97] width 211 height 15
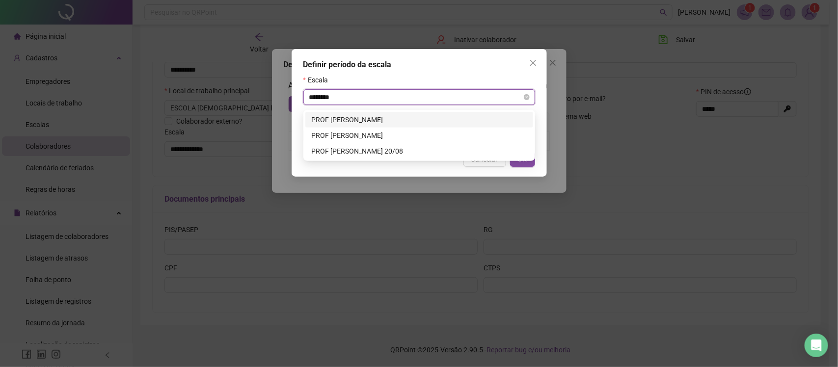
type input "*********"
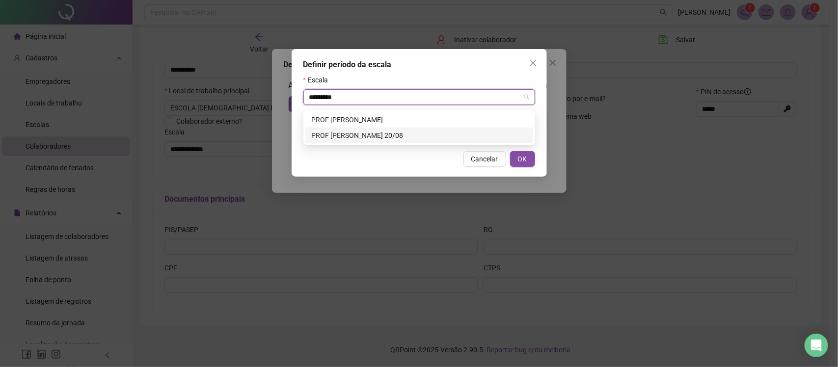
click at [374, 137] on div "PROF [PERSON_NAME] 20/08" at bounding box center [419, 135] width 216 height 11
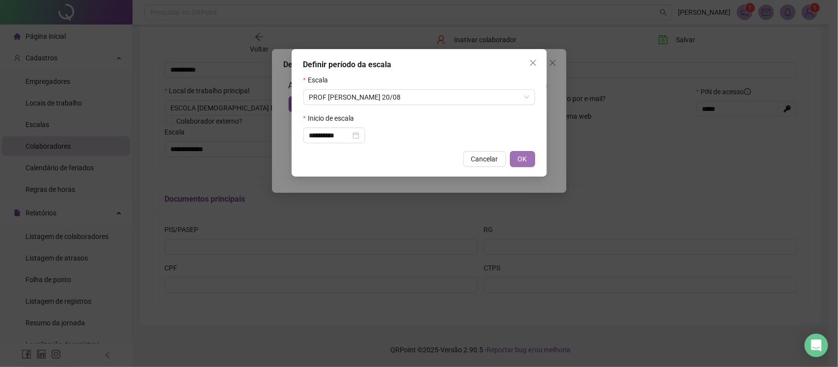
click at [525, 159] on span "OK" at bounding box center [522, 159] width 9 height 11
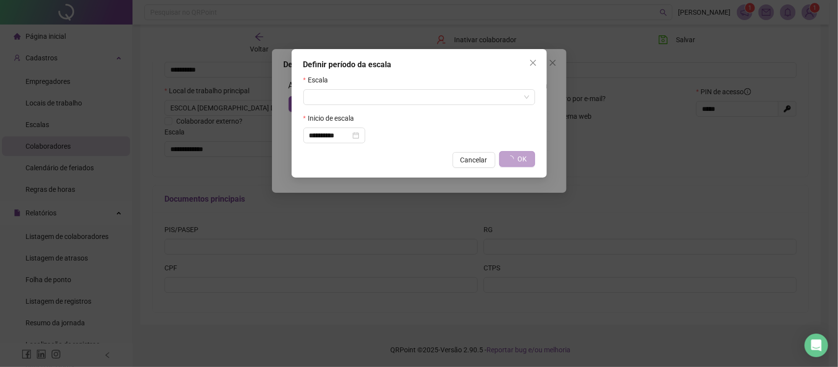
type input "**********"
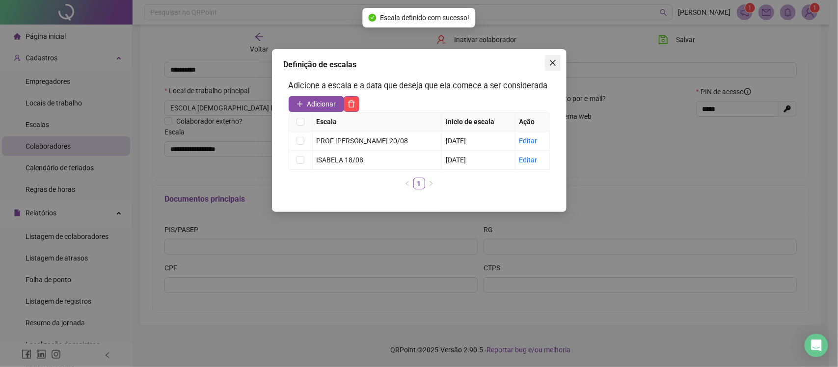
click at [551, 64] on icon "close" at bounding box center [553, 63] width 8 height 8
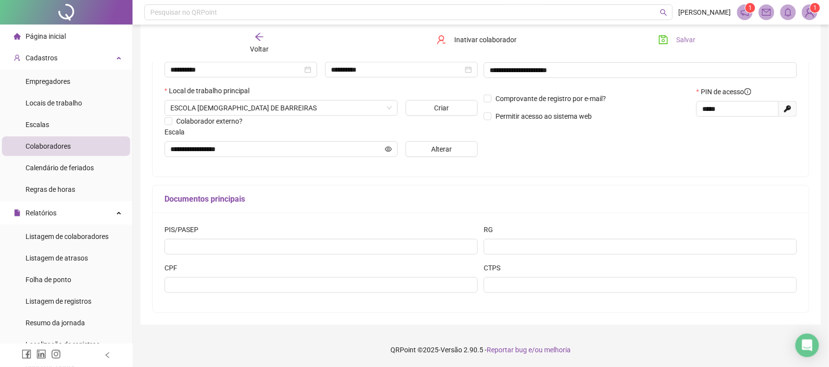
click at [693, 38] on span "Salvar" at bounding box center [685, 39] width 19 height 11
click at [678, 38] on span "Salvar" at bounding box center [685, 39] width 19 height 11
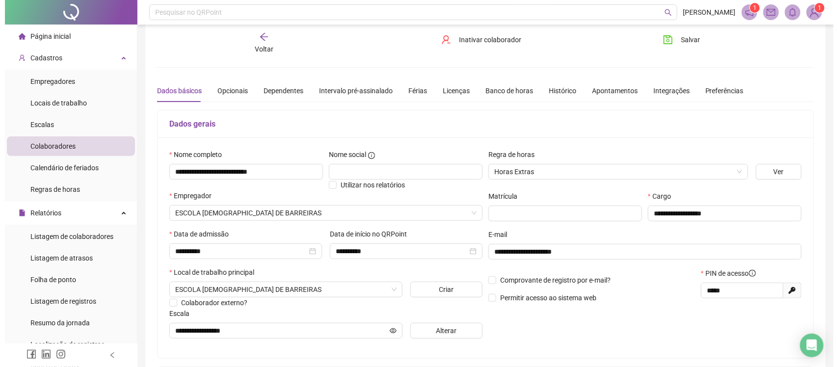
scroll to position [0, 0]
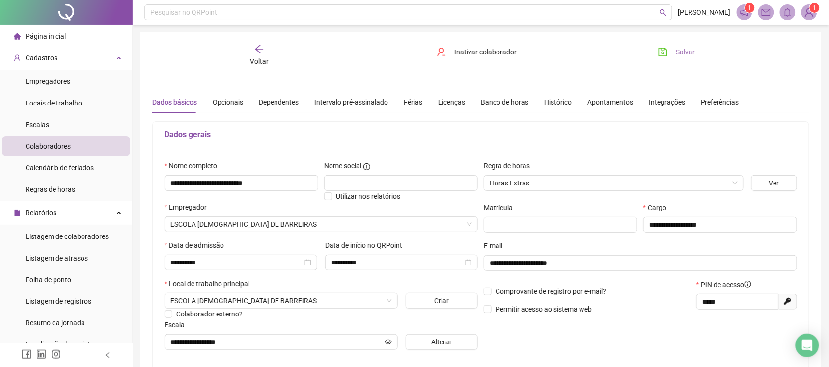
click at [685, 52] on span "Salvar" at bounding box center [685, 52] width 19 height 11
click at [260, 49] on icon "arrow-left" at bounding box center [259, 49] width 8 height 8
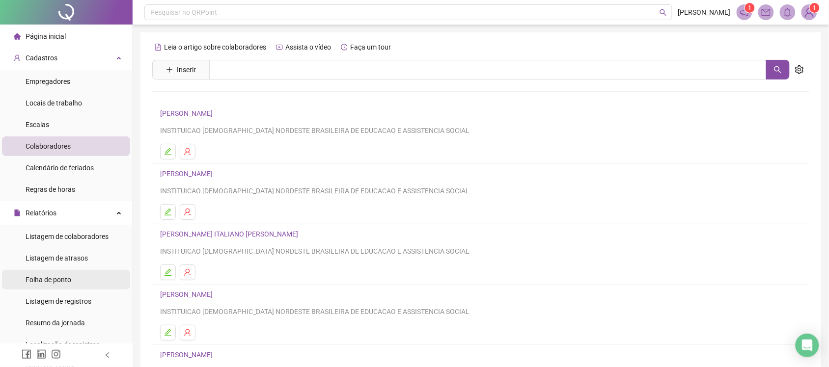
click at [61, 281] on span "Folha de ponto" at bounding box center [49, 280] width 46 height 8
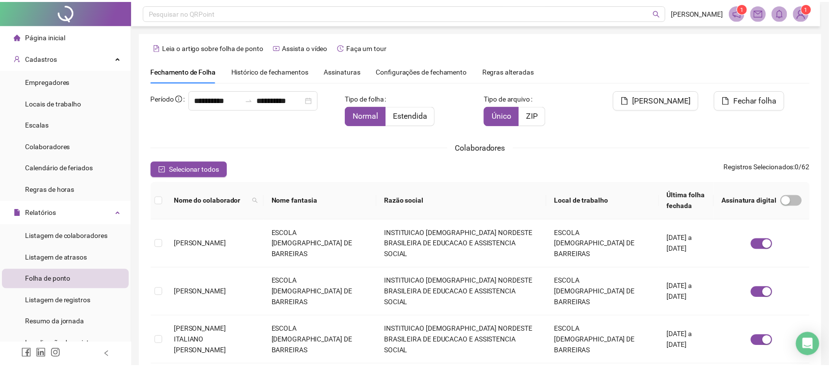
scroll to position [18, 0]
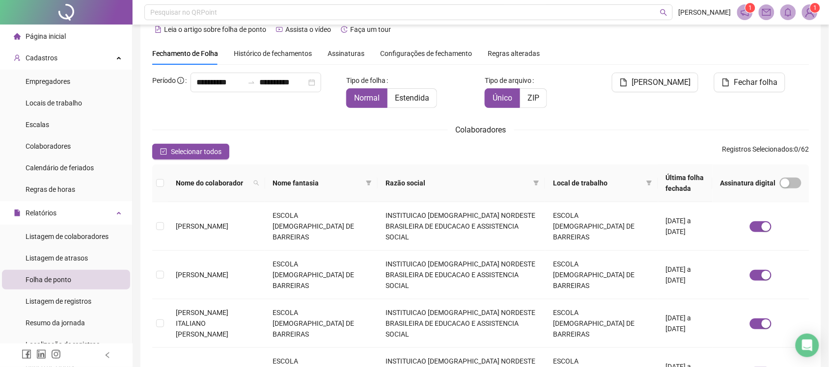
click at [349, 46] on div "Assinaturas" at bounding box center [346, 53] width 37 height 23
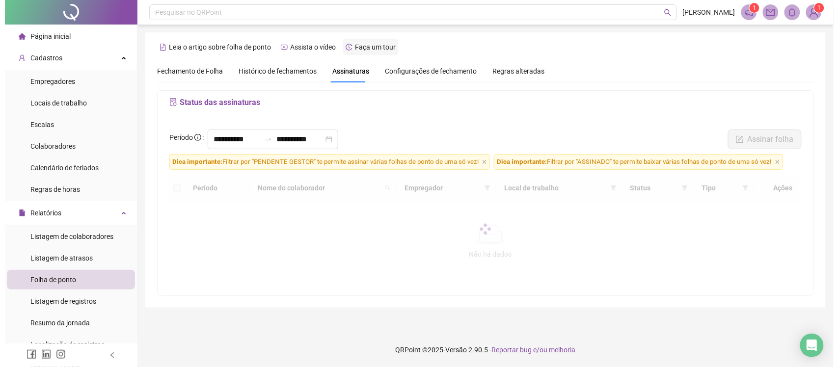
scroll to position [0, 0]
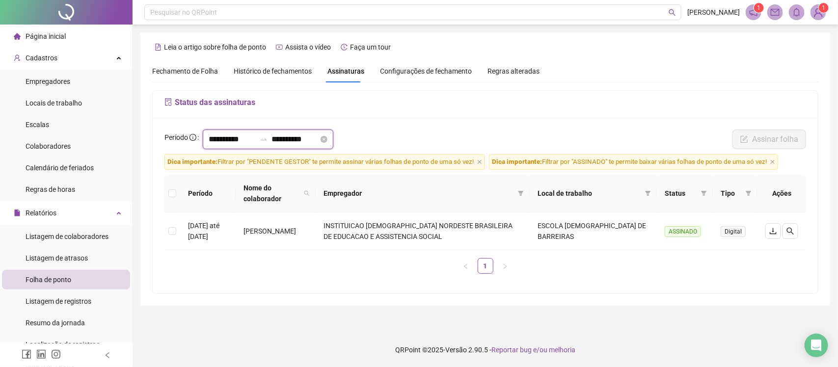
click at [303, 145] on input "**********" at bounding box center [295, 140] width 47 height 12
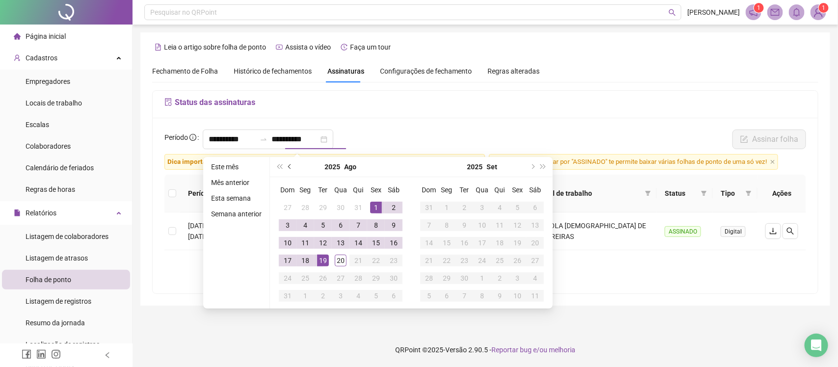
click at [291, 171] on button "prev-year" at bounding box center [290, 167] width 11 height 20
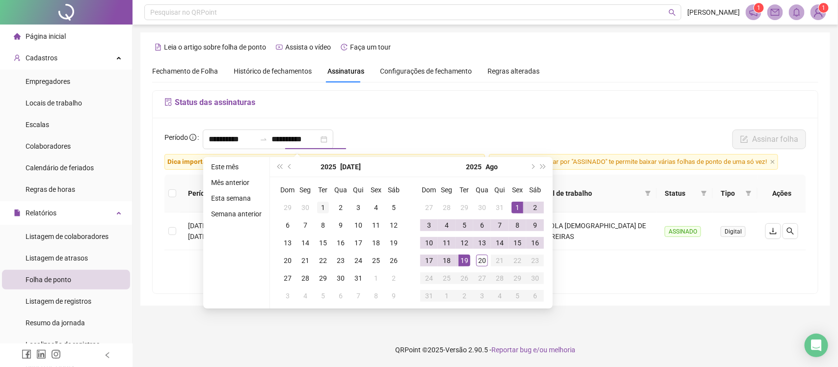
type input "**********"
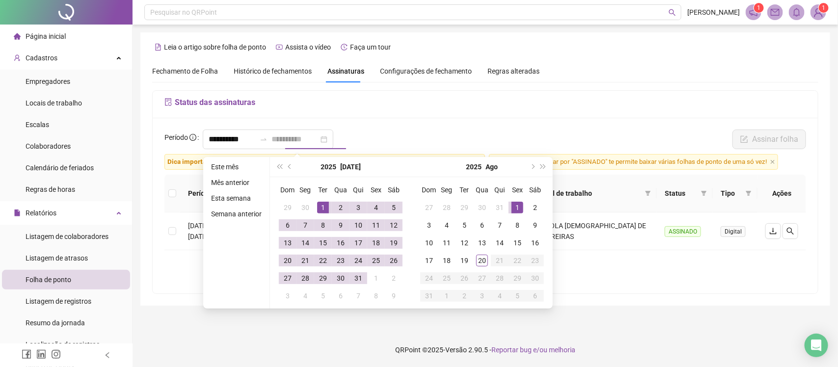
click at [325, 209] on div "1" at bounding box center [323, 208] width 12 height 12
click at [359, 278] on div "31" at bounding box center [359, 279] width 12 height 12
type input "**********"
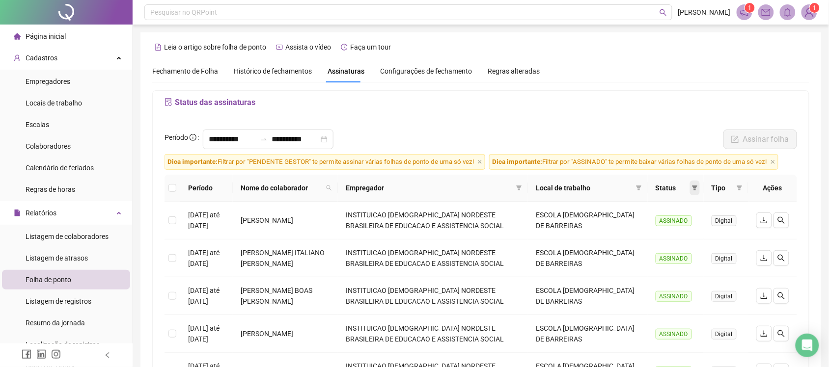
click at [691, 190] on span at bounding box center [695, 188] width 10 height 15
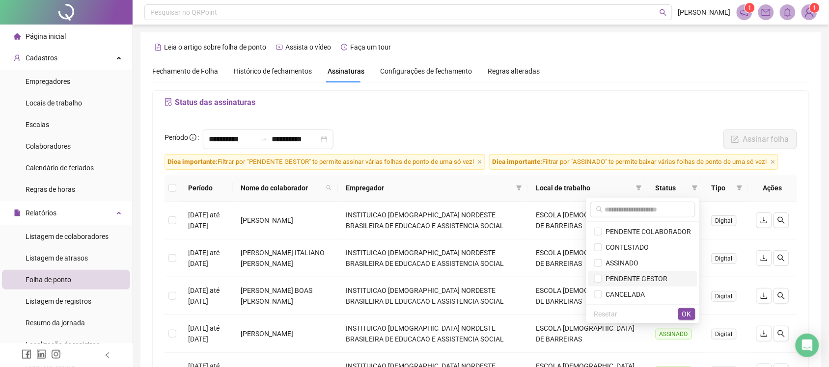
click at [657, 283] on span "PENDENTE GESTOR" at bounding box center [635, 279] width 66 height 8
click at [691, 310] on span "OK" at bounding box center [686, 314] width 9 height 11
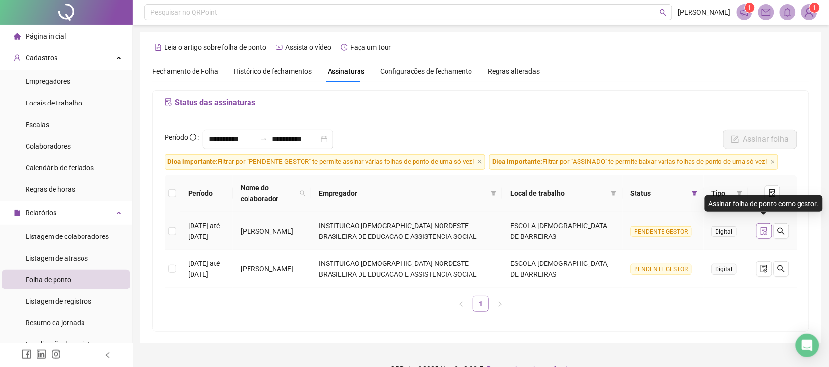
click at [763, 227] on icon "file-done" at bounding box center [764, 231] width 8 height 8
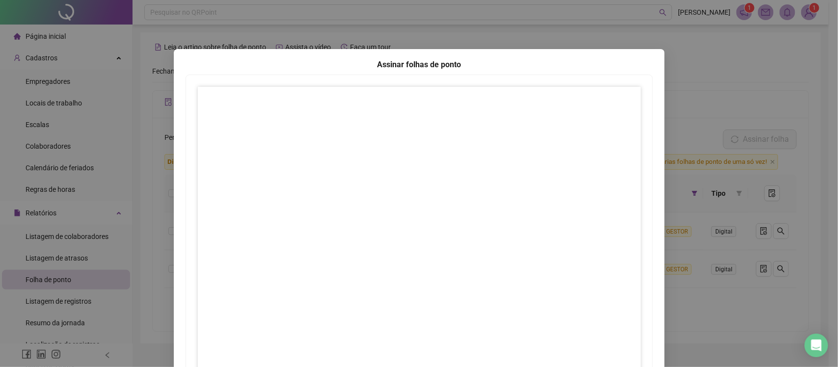
scroll to position [89, 0]
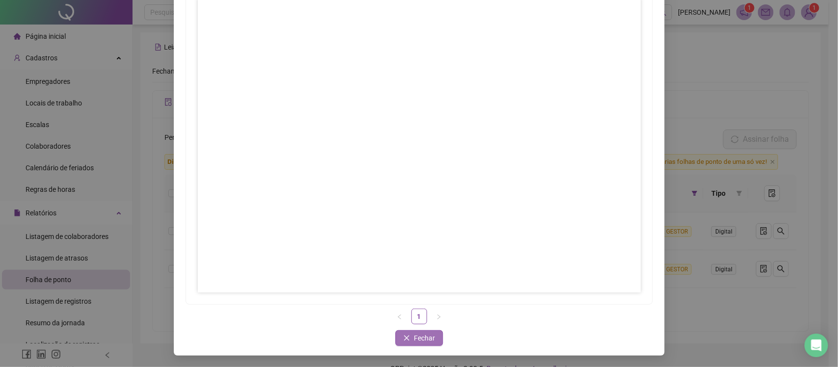
click at [414, 346] on button "Fechar" at bounding box center [419, 339] width 48 height 16
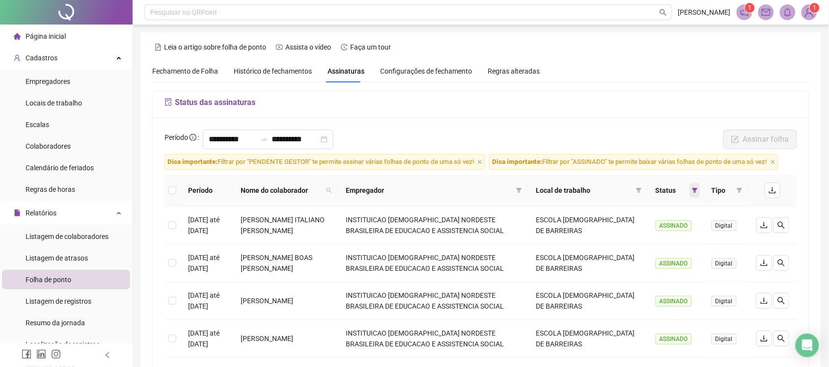
click at [693, 192] on icon "filter" at bounding box center [695, 191] width 6 height 6
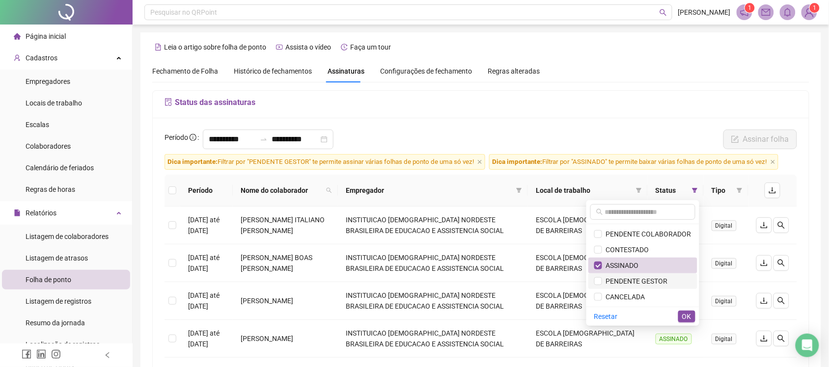
click at [635, 280] on span "PENDENTE GESTOR" at bounding box center [635, 282] width 66 height 8
click at [635, 260] on span "ASSINADO" at bounding box center [642, 265] width 97 height 11
click at [692, 317] on button "OK" at bounding box center [686, 317] width 17 height 12
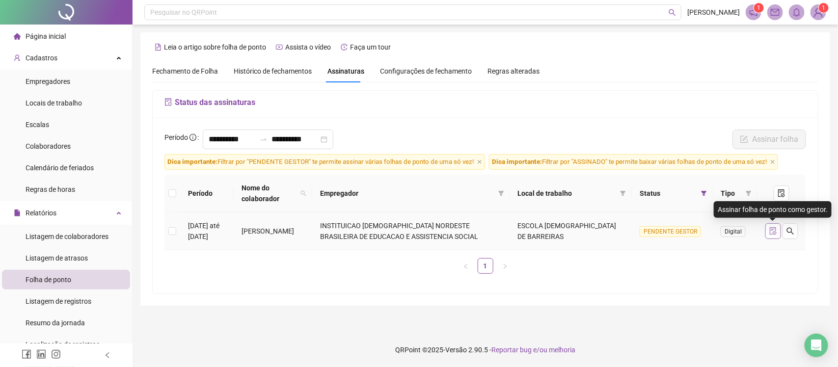
click at [775, 232] on icon "file-done" at bounding box center [773, 231] width 6 height 8
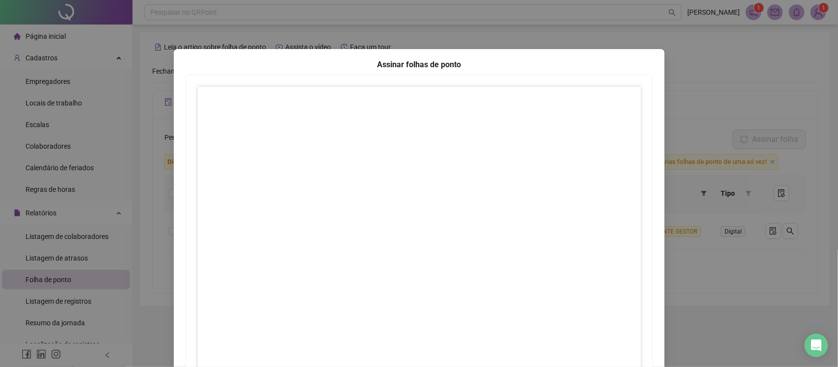
click at [786, 295] on div "Assinar folhas de ponto 1 Fechar Fechar" at bounding box center [419, 183] width 838 height 367
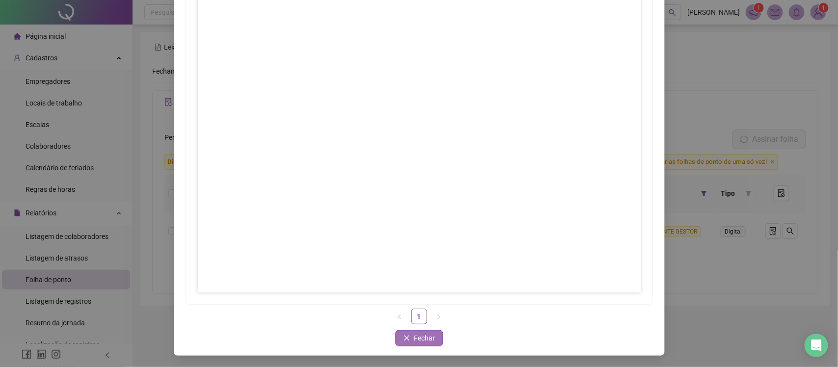
click at [401, 346] on button "Fechar" at bounding box center [419, 339] width 48 height 16
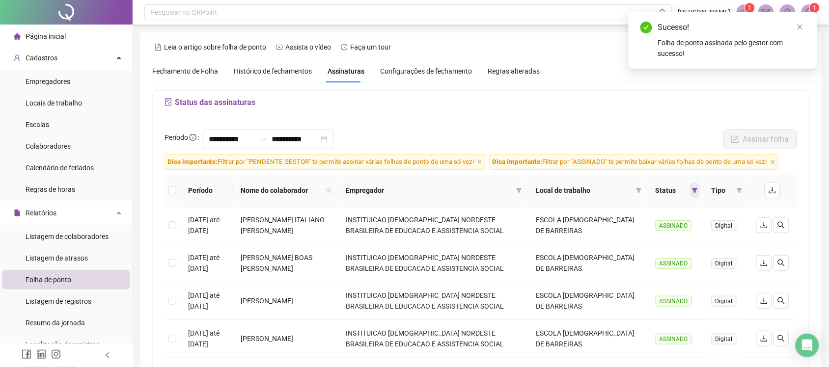
click at [694, 191] on icon "filter" at bounding box center [695, 190] width 5 height 5
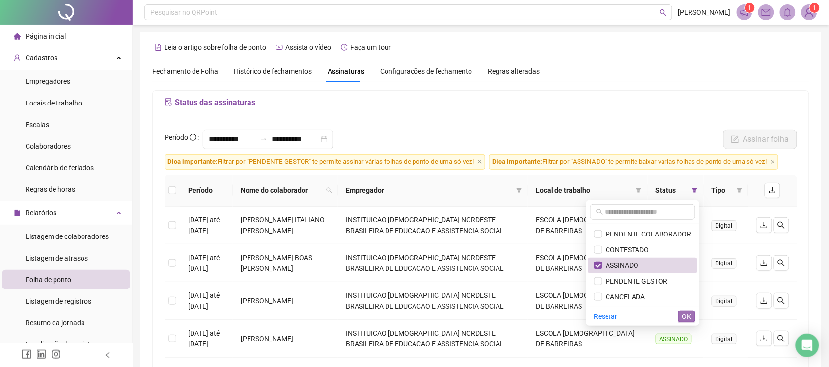
click at [690, 322] on span "OK" at bounding box center [686, 316] width 9 height 11
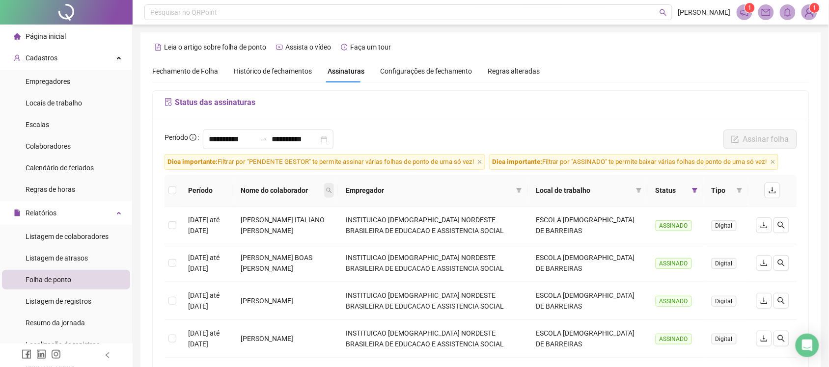
click at [332, 192] on icon "search" at bounding box center [329, 191] width 6 height 6
click at [334, 207] on input "text" at bounding box center [315, 212] width 92 height 16
type input "*****"
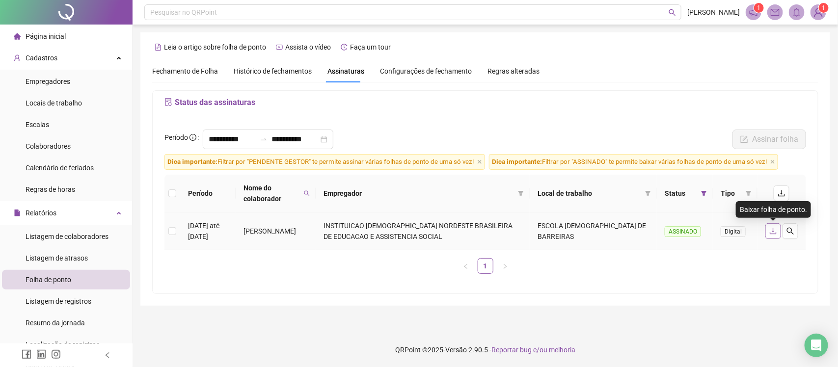
click at [771, 232] on icon "download" at bounding box center [774, 231] width 8 height 8
click at [703, 192] on icon "filter" at bounding box center [704, 193] width 5 height 5
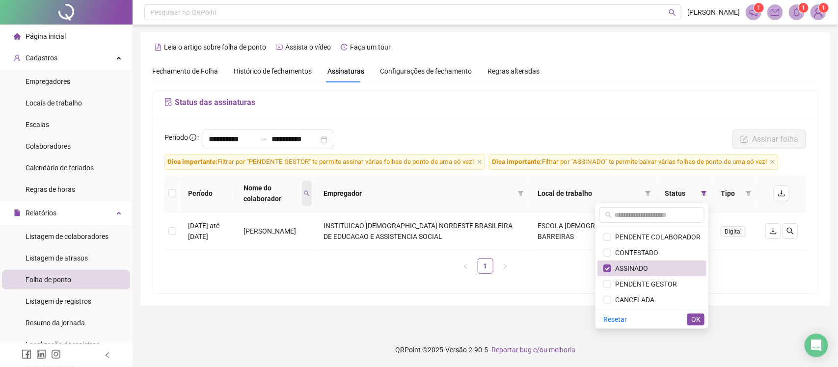
click at [312, 190] on span at bounding box center [307, 194] width 10 height 26
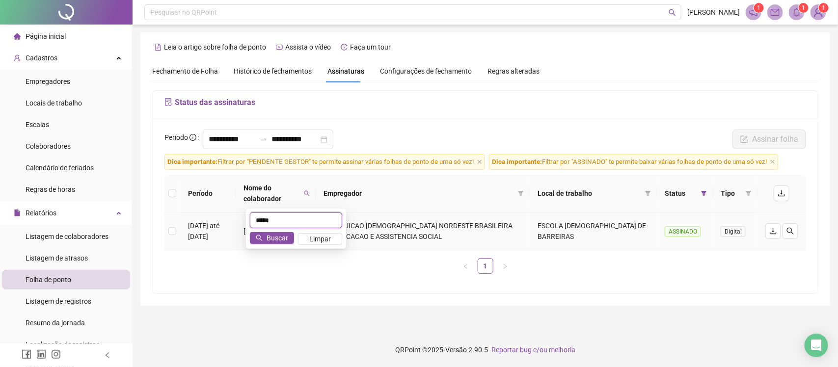
drag, startPoint x: 300, startPoint y: 217, endPoint x: 215, endPoint y: 220, distance: 84.5
click at [215, 220] on body "**********" at bounding box center [419, 183] width 838 height 367
click at [315, 239] on span "Limpar" at bounding box center [320, 239] width 22 height 11
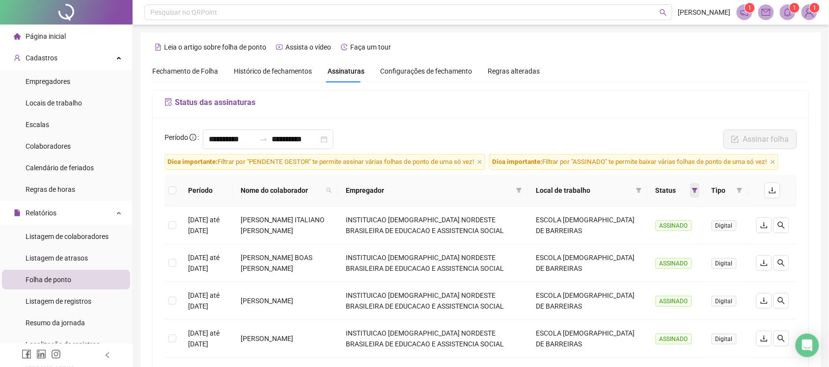
click at [693, 193] on icon "filter" at bounding box center [695, 191] width 6 height 6
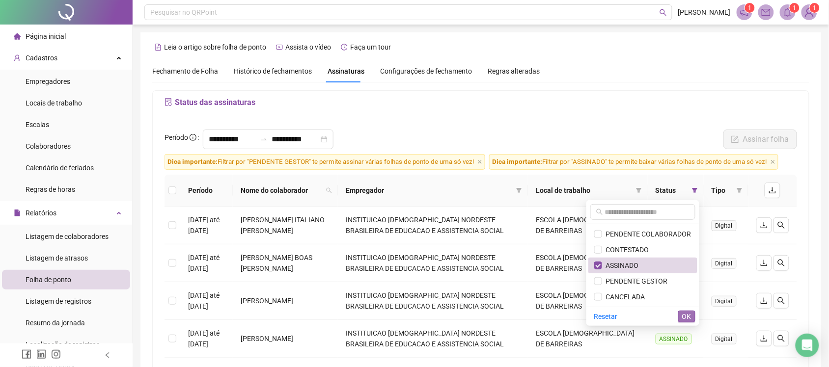
click at [686, 319] on span "OK" at bounding box center [686, 316] width 9 height 11
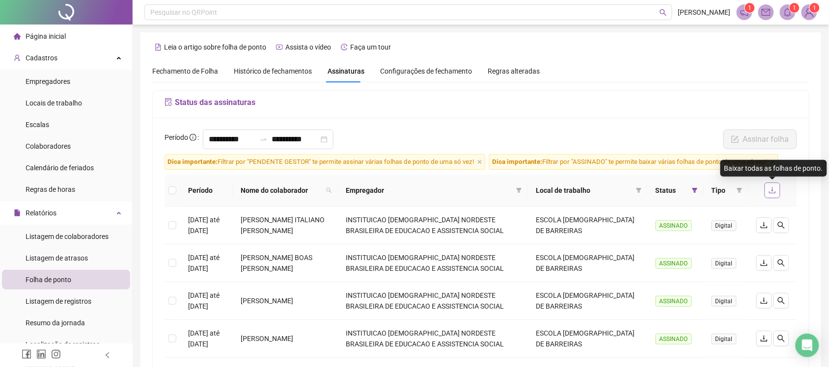
click at [773, 192] on icon "download" at bounding box center [773, 191] width 6 height 6
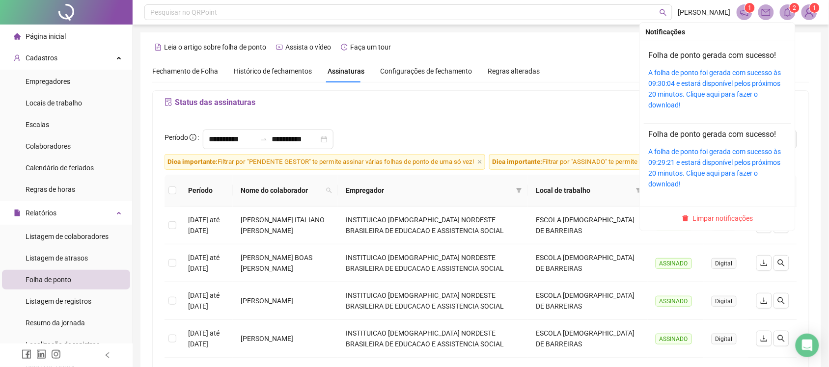
click at [789, 18] on span at bounding box center [788, 12] width 16 height 16
click at [708, 87] on link "A folha de ponto foi gerada com sucesso às 09:30:04 e estará disponível pelos p…" at bounding box center [715, 89] width 133 height 40
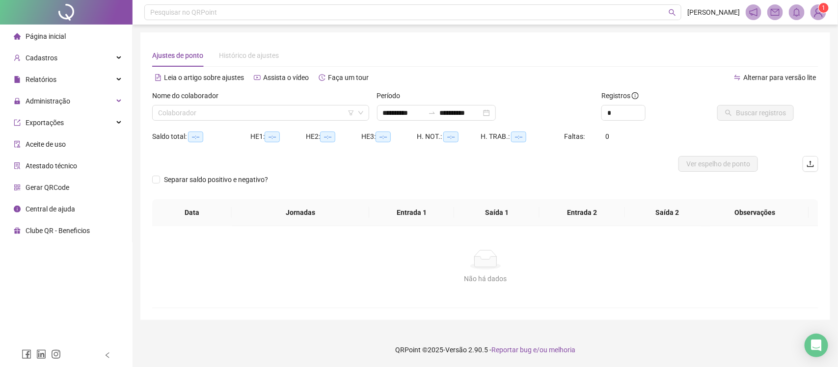
type input "**********"
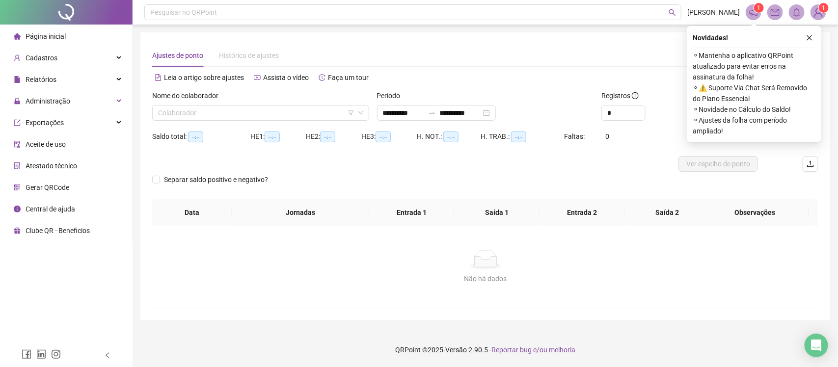
click at [816, 35] on div "Novidades ! ⚬ Mantenha o aplicativo QRPoint atualizado para evitar erros na ass…" at bounding box center [754, 84] width 135 height 116
click at [814, 35] on button "button" at bounding box center [810, 38] width 12 height 12
